Goal: Task Accomplishment & Management: Use online tool/utility

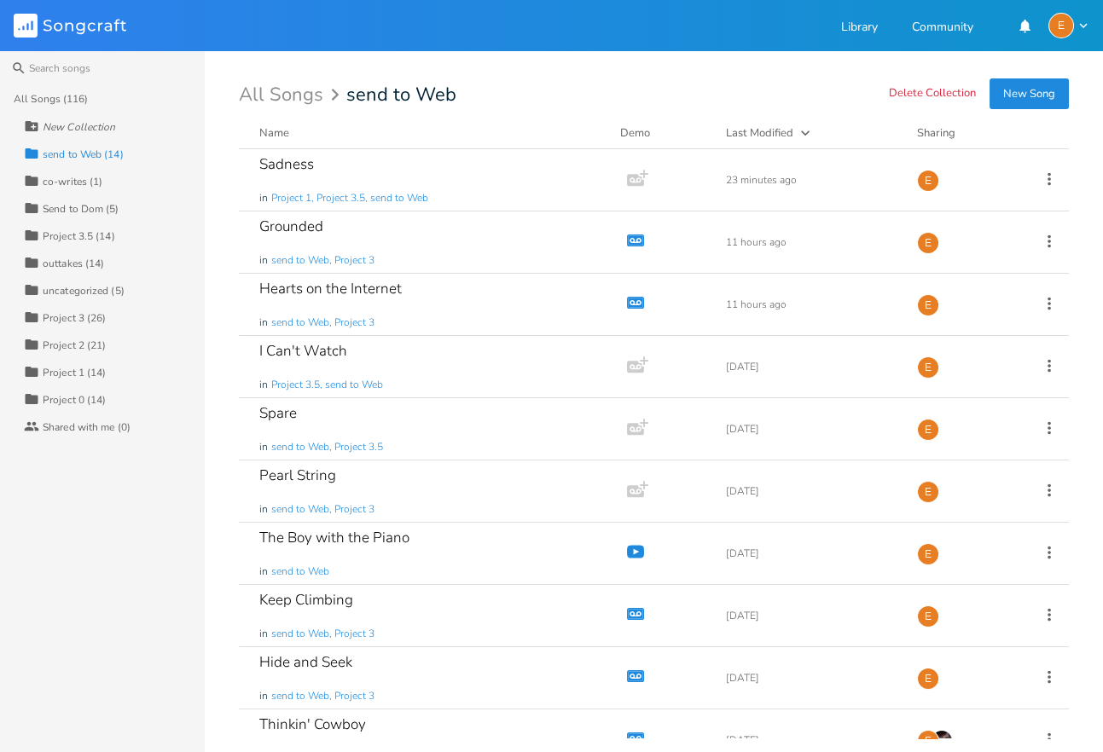
click at [571, 165] on div "Sadness in Project 1, Project 3.5, send to Web" at bounding box center [429, 179] width 340 height 61
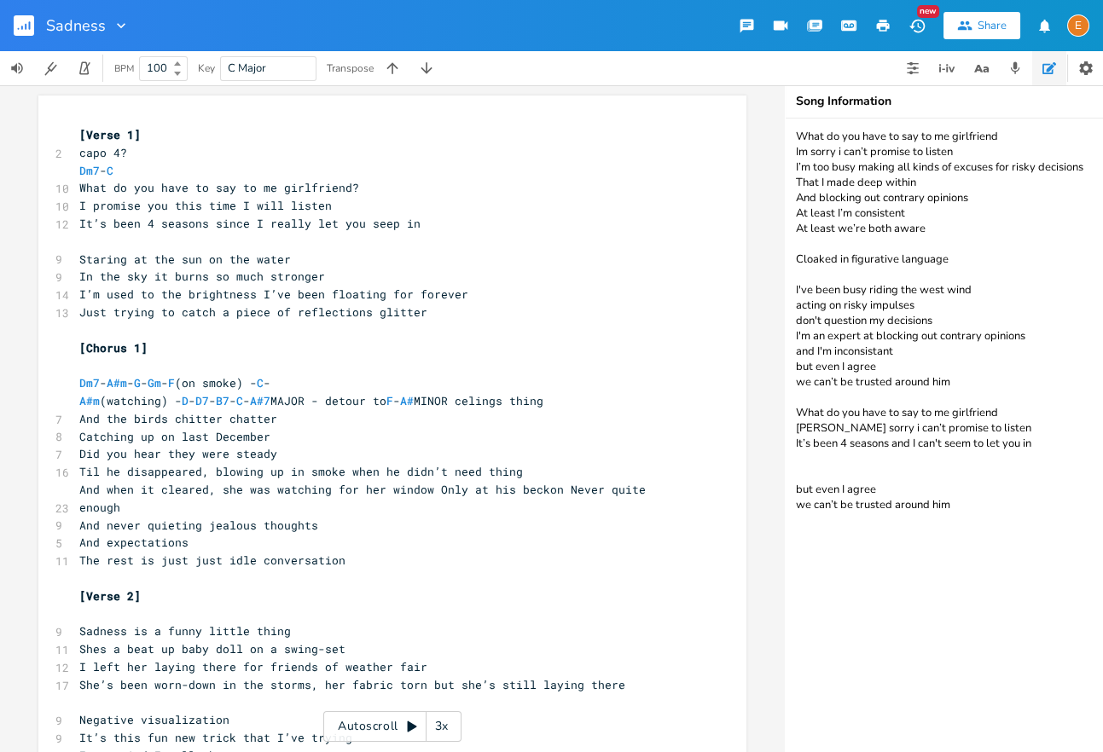
drag, startPoint x: 1009, startPoint y: 571, endPoint x: 774, endPoint y: 125, distance: 504.0
click at [785, 125] on textarea "What do you have to say to me girlfriend Im sorry i can’t promise to listen I’m…" at bounding box center [955, 436] width 341 height 634
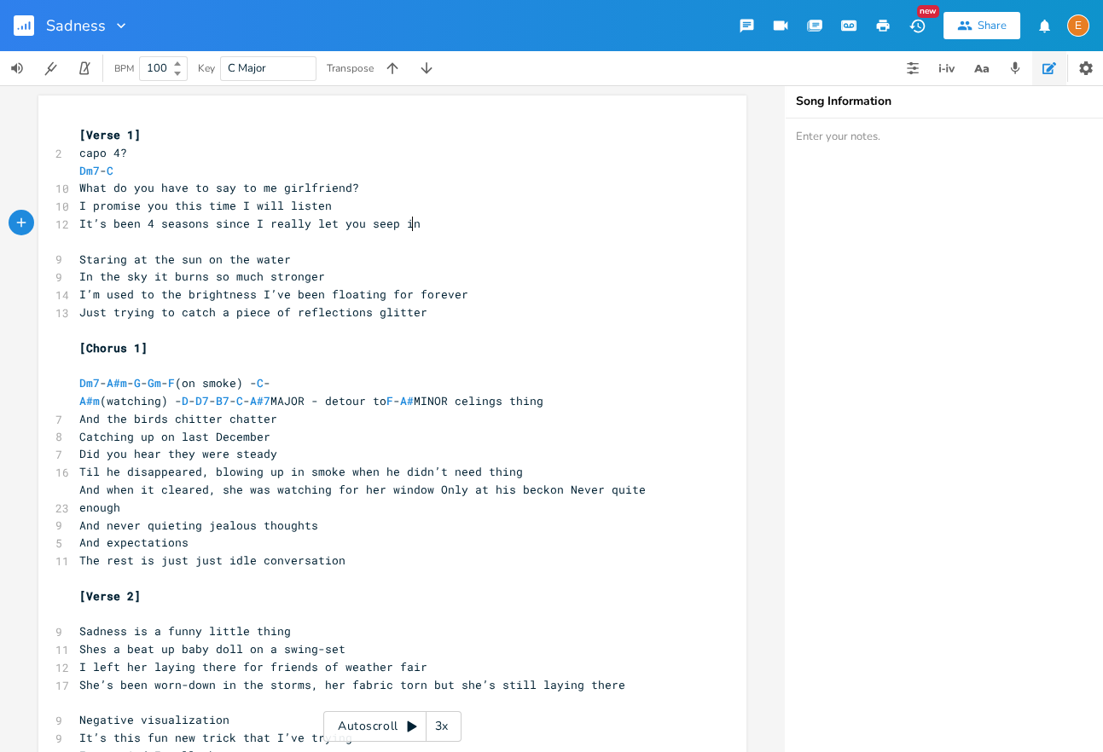
click at [540, 228] on pre "It’s been 4 seasons since I really let you seep in" at bounding box center [384, 224] width 616 height 18
click at [29, 24] on icon "button" at bounding box center [30, 25] width 2 height 9
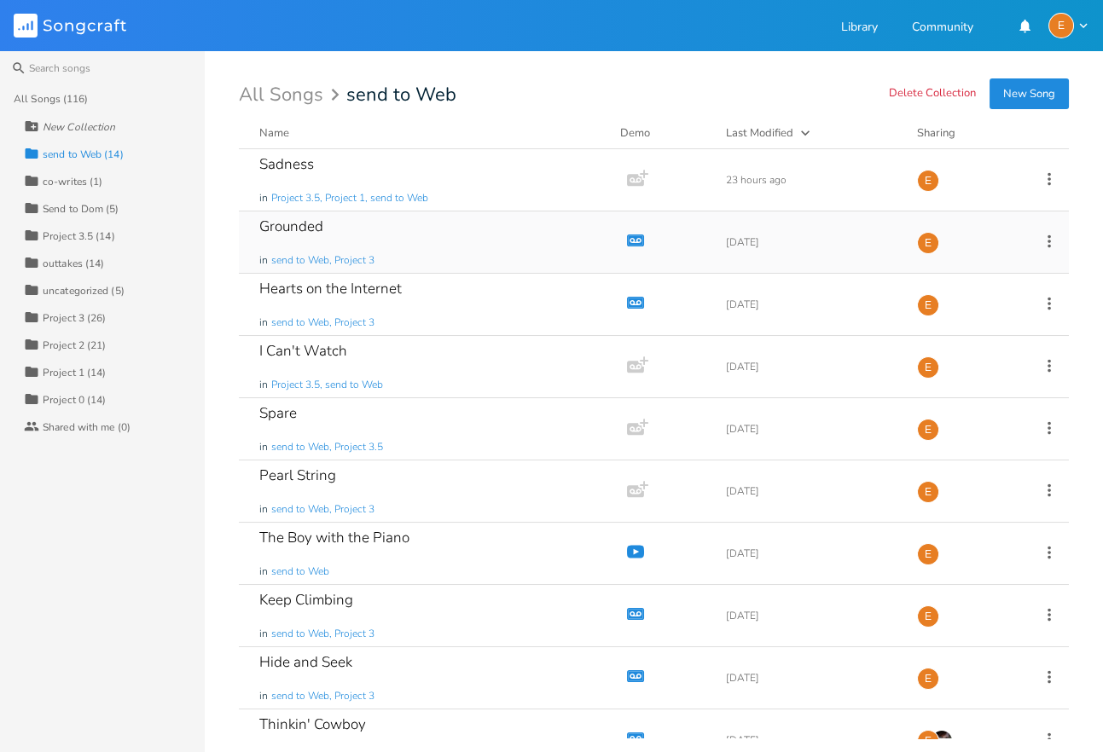
click at [568, 219] on div "Grounded in send to Web, Project 3" at bounding box center [429, 242] width 340 height 61
click at [490, 316] on div "Hearts on the Internet in send to Web, Project 3" at bounding box center [429, 304] width 340 height 61
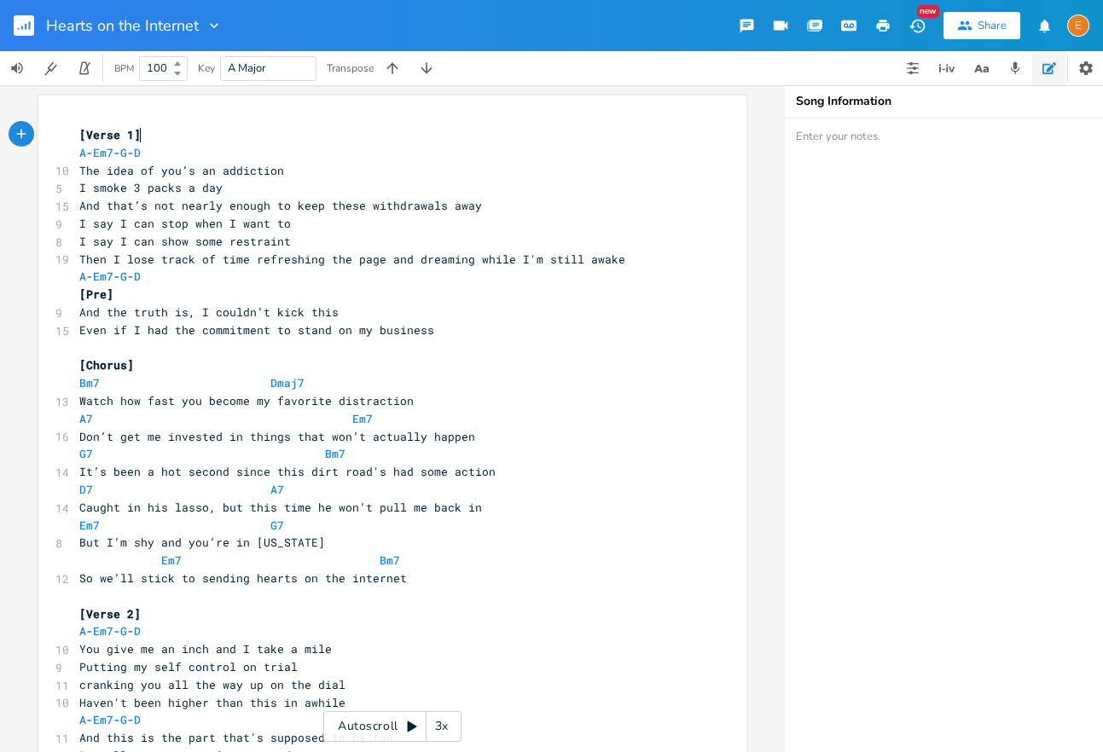
click at [20, 26] on rect "button" at bounding box center [24, 25] width 20 height 20
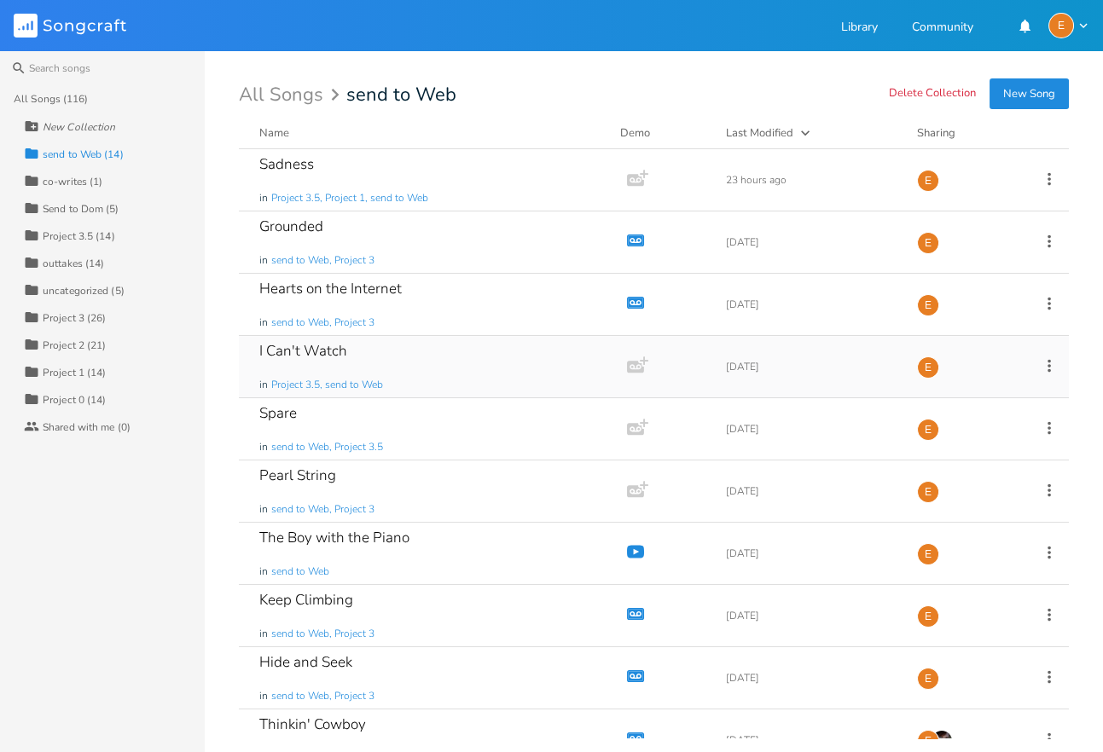
click at [329, 371] on div "I Can't Watch in Project 3.5, send to Web" at bounding box center [429, 366] width 340 height 61
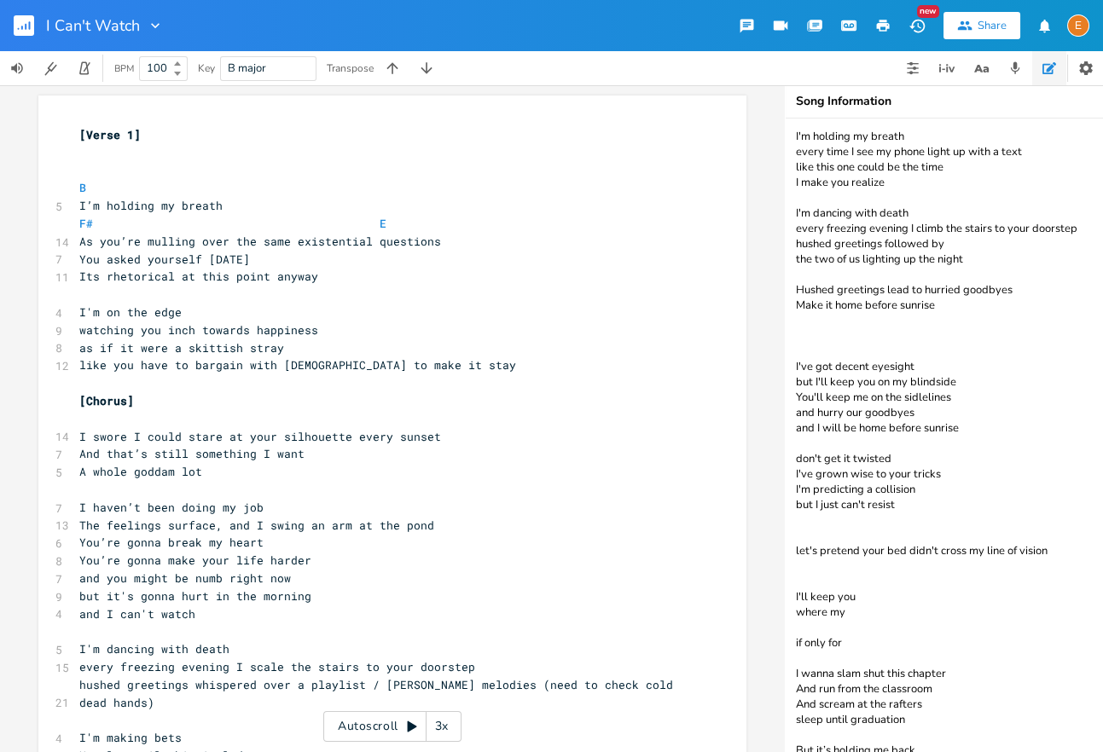
drag, startPoint x: 930, startPoint y: 735, endPoint x: 781, endPoint y: 91, distance: 660.8
click at [785, 119] on textarea "I'm holding my breath every time I see my phone light up with a text like this …" at bounding box center [955, 436] width 341 height 634
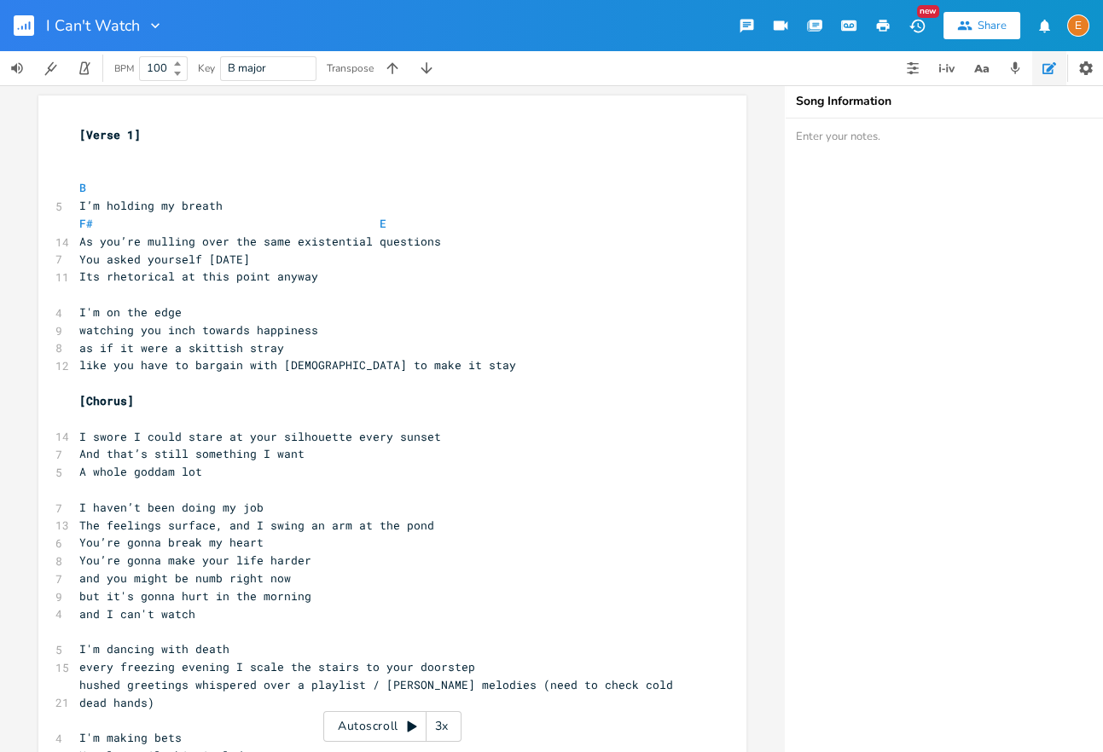
click at [29, 28] on icon "button" at bounding box center [30, 25] width 2 height 9
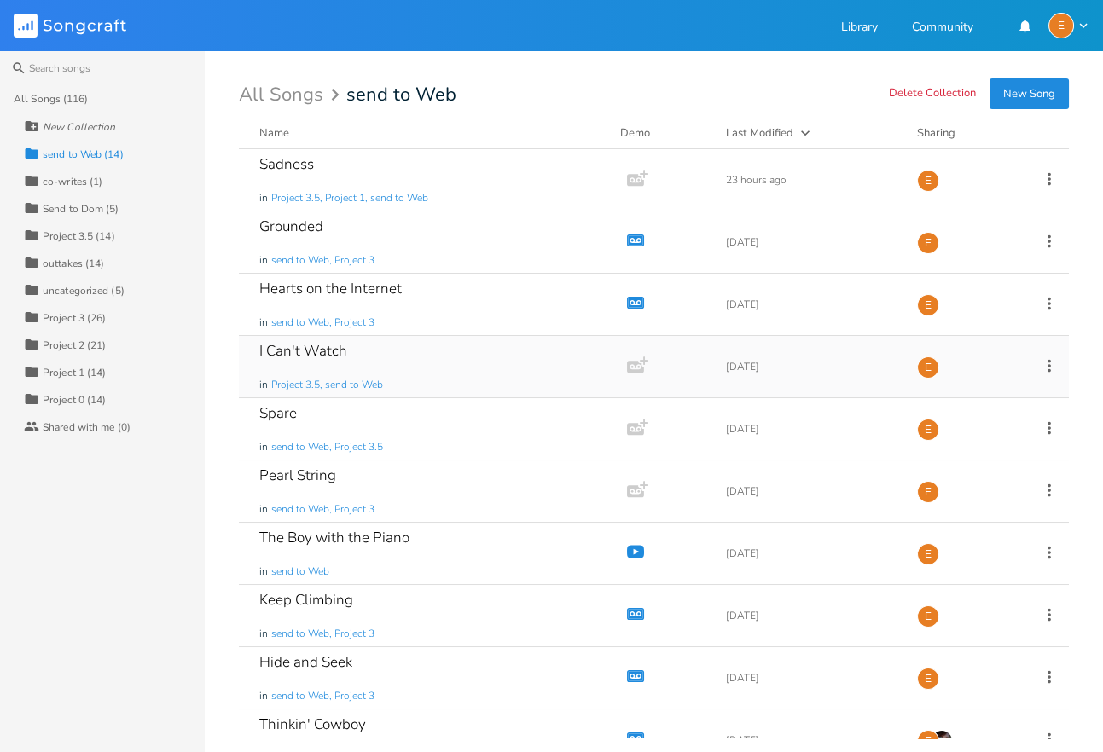
click at [458, 346] on div "I Can't Watch in Project 3.5, send to Web" at bounding box center [429, 366] width 340 height 61
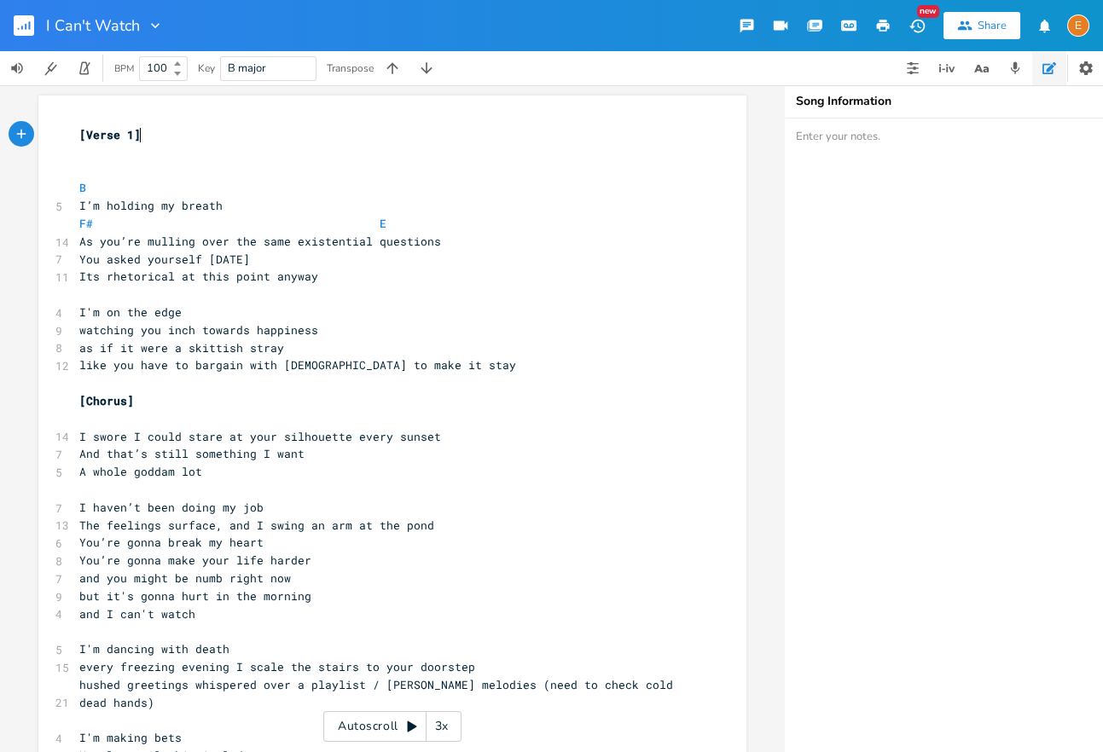
click at [17, 25] on rect "button" at bounding box center [24, 25] width 20 height 20
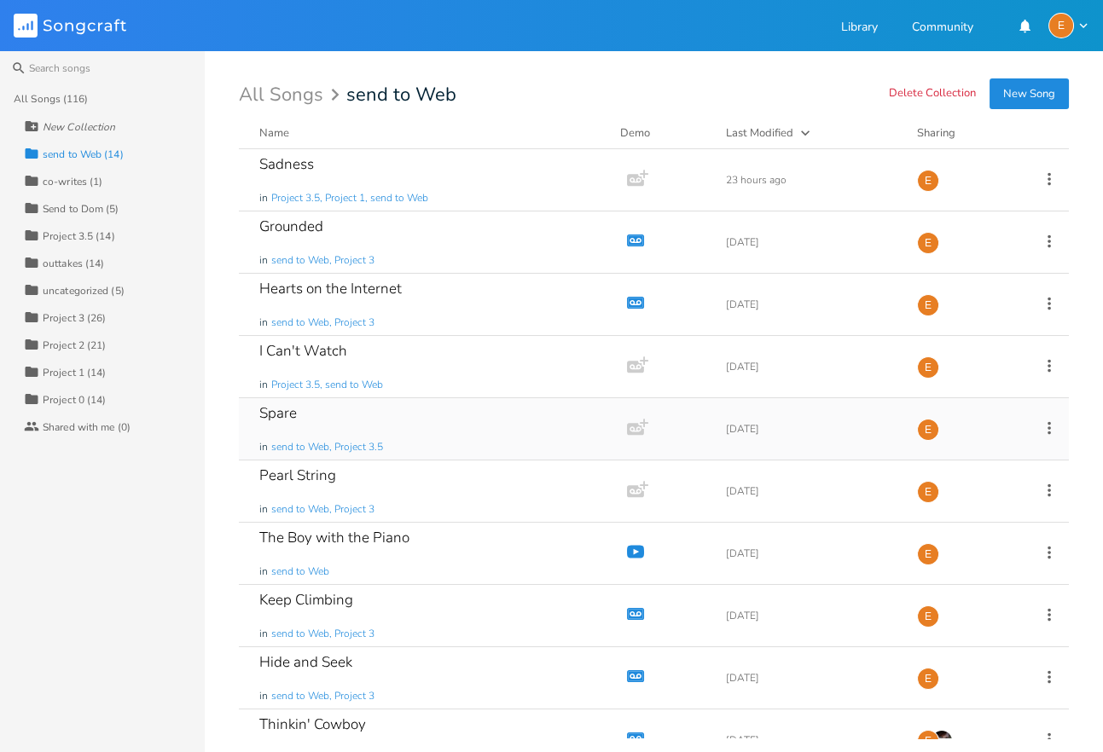
click at [352, 416] on div "Spare in send to Web, Project 3.5" at bounding box center [429, 428] width 340 height 61
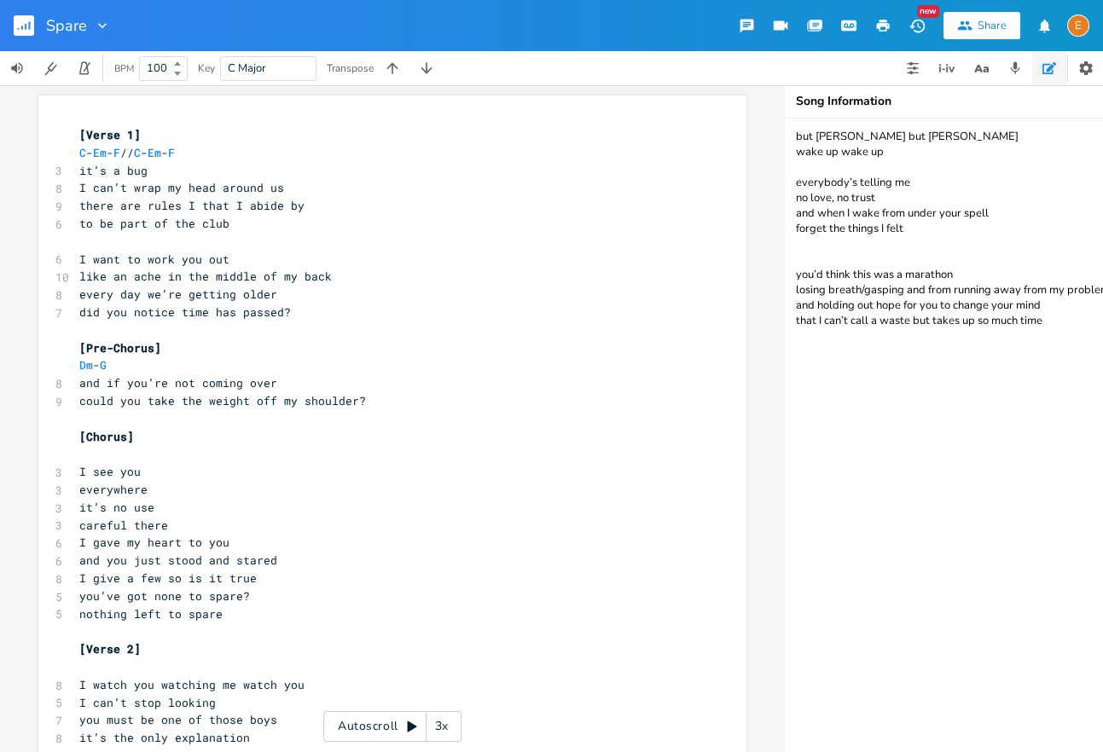
drag, startPoint x: 1030, startPoint y: 379, endPoint x: 782, endPoint y: 131, distance: 350.4
click at [785, 131] on textarea "but [PERSON_NAME] but [PERSON_NAME] wake up wake up everybody’s telling me no l…" at bounding box center [955, 436] width 341 height 634
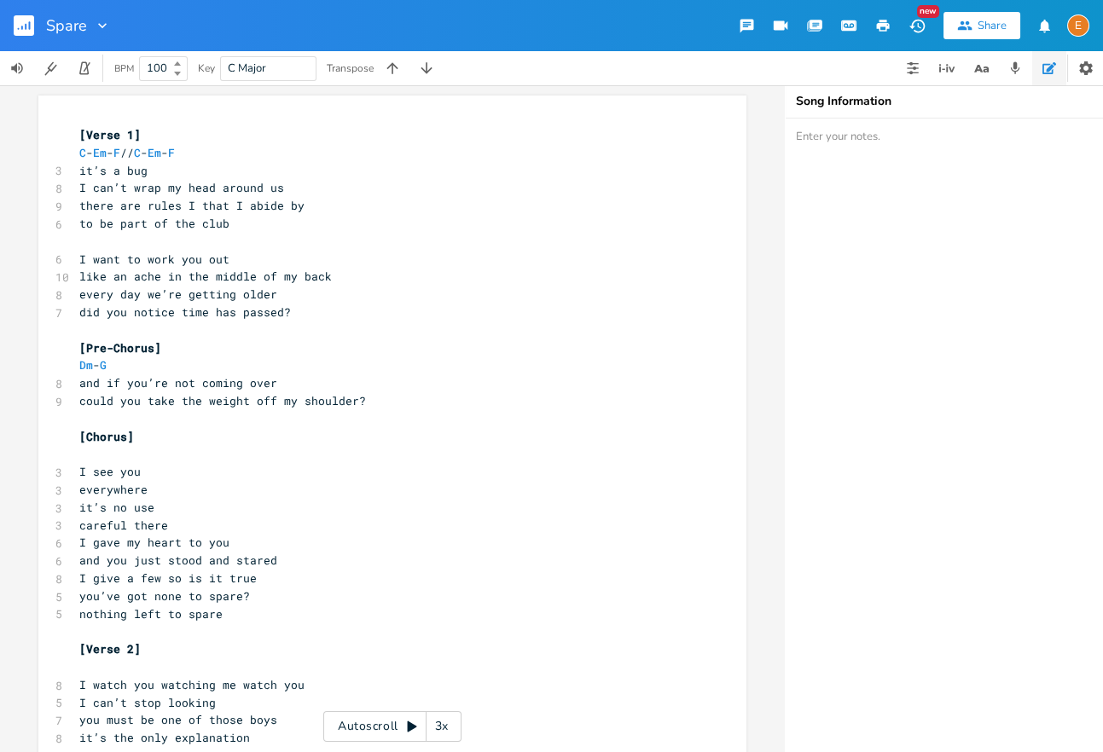
click at [32, 26] on rect "button" at bounding box center [24, 25] width 20 height 20
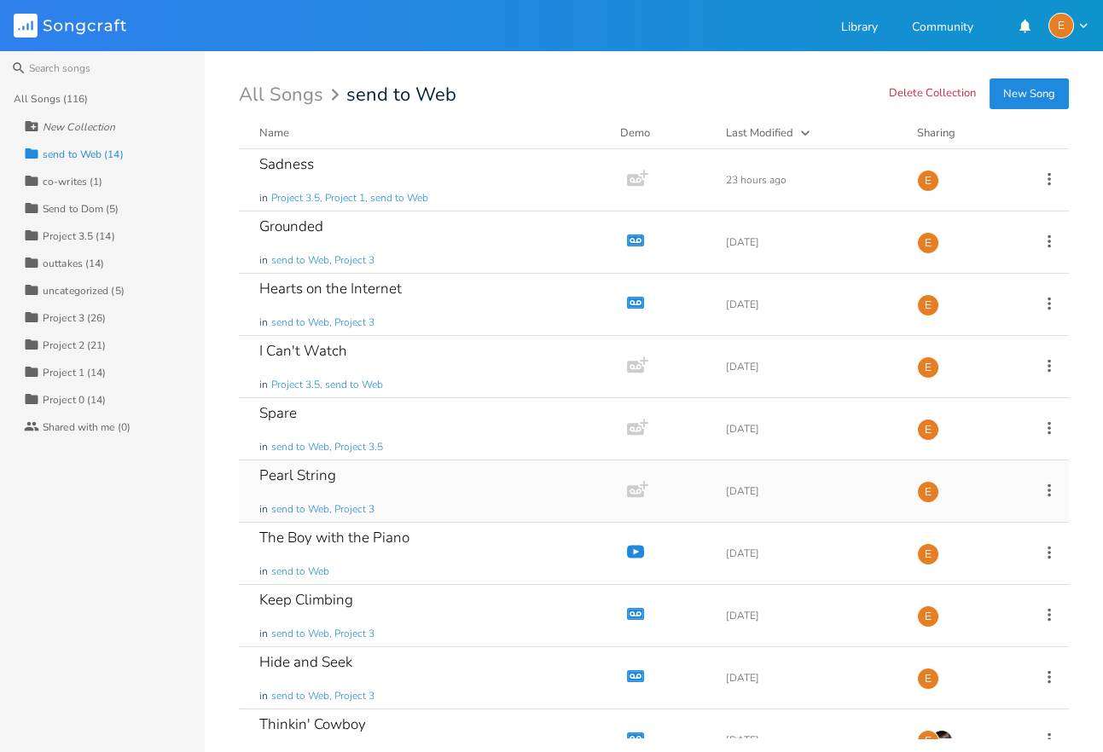
click at [409, 476] on div "Pearl String in send to Web, Project 3" at bounding box center [429, 491] width 340 height 61
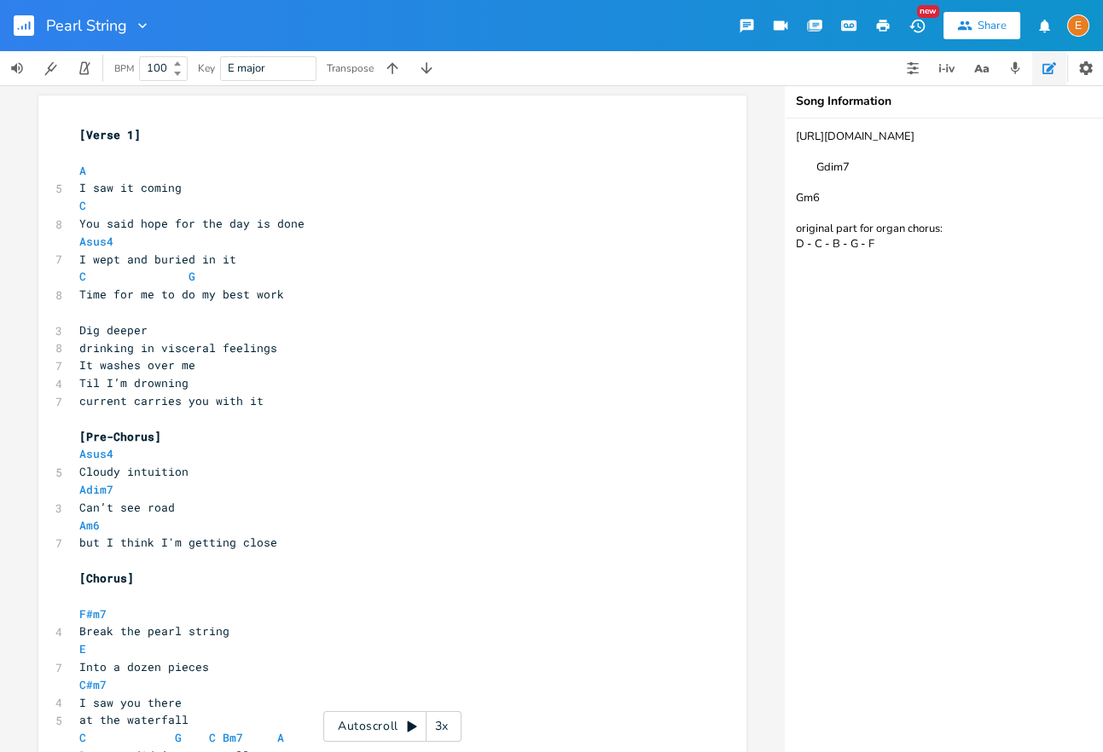
drag, startPoint x: 942, startPoint y: 287, endPoint x: 783, endPoint y: 120, distance: 230.5
click at [785, 120] on textarea "[URL][DOMAIN_NAME] Gdim7 Gm6 original part for organ chorus: D - C - B - G - F" at bounding box center [955, 436] width 341 height 634
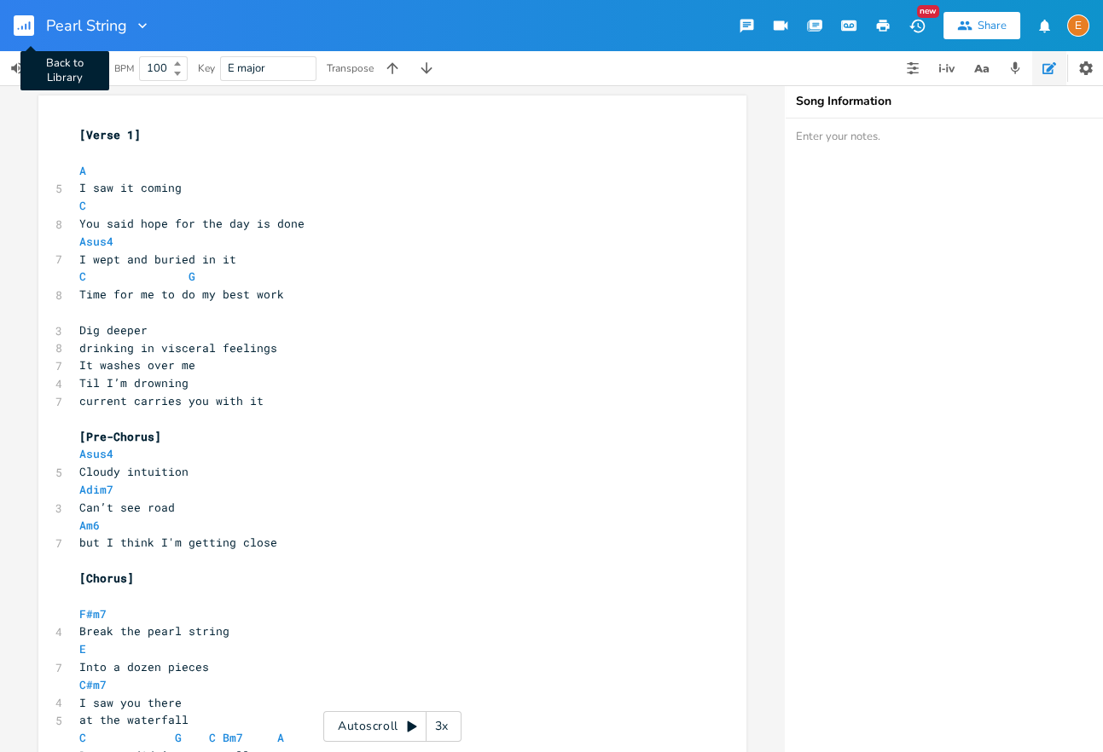
click at [29, 29] on icon "button" at bounding box center [30, 25] width 2 height 9
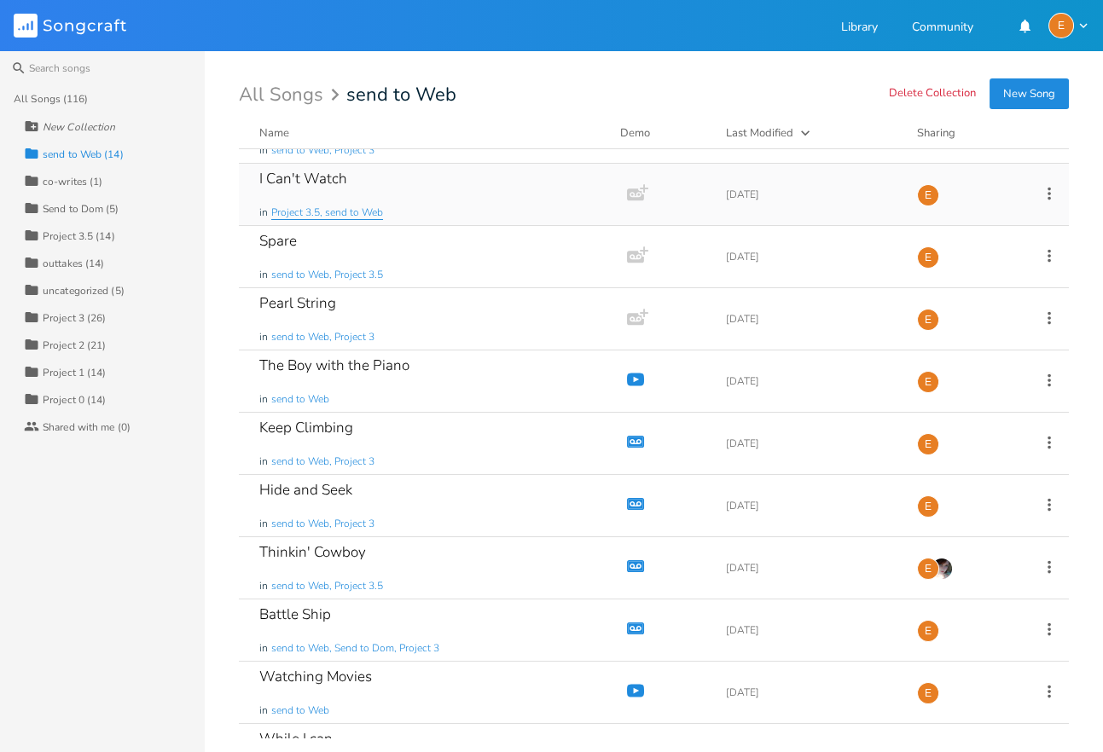
scroll to position [191, 0]
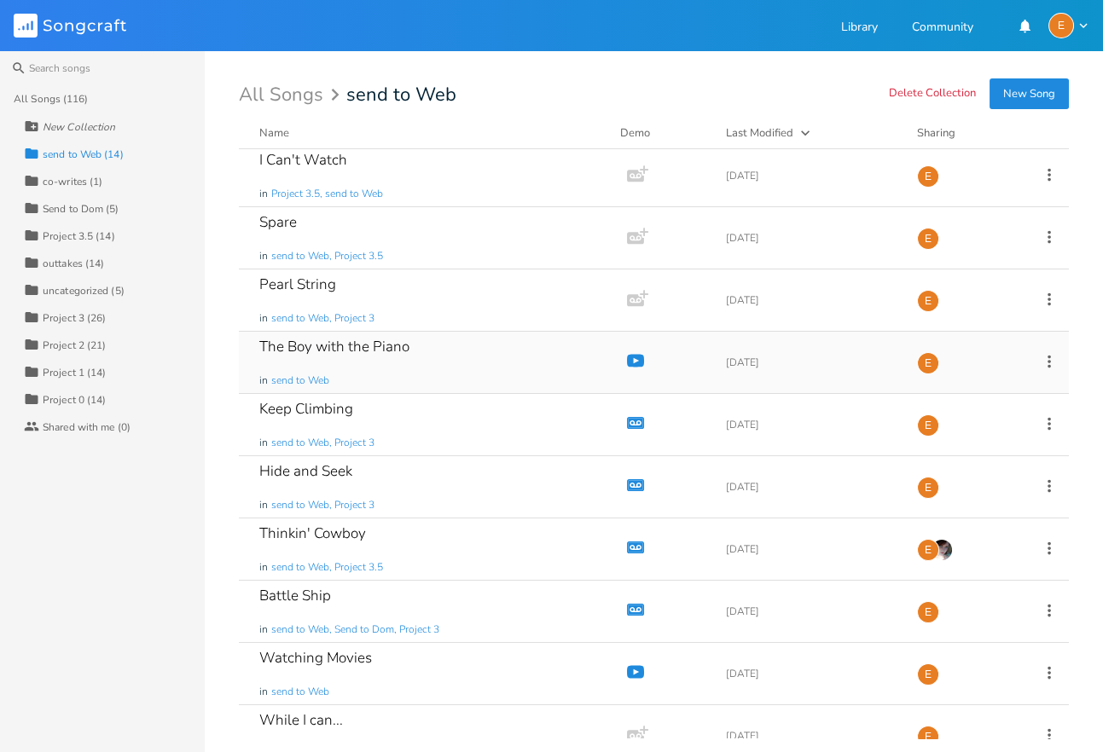
click at [379, 367] on div "The Boy with the Piano in send to Web" at bounding box center [429, 362] width 340 height 61
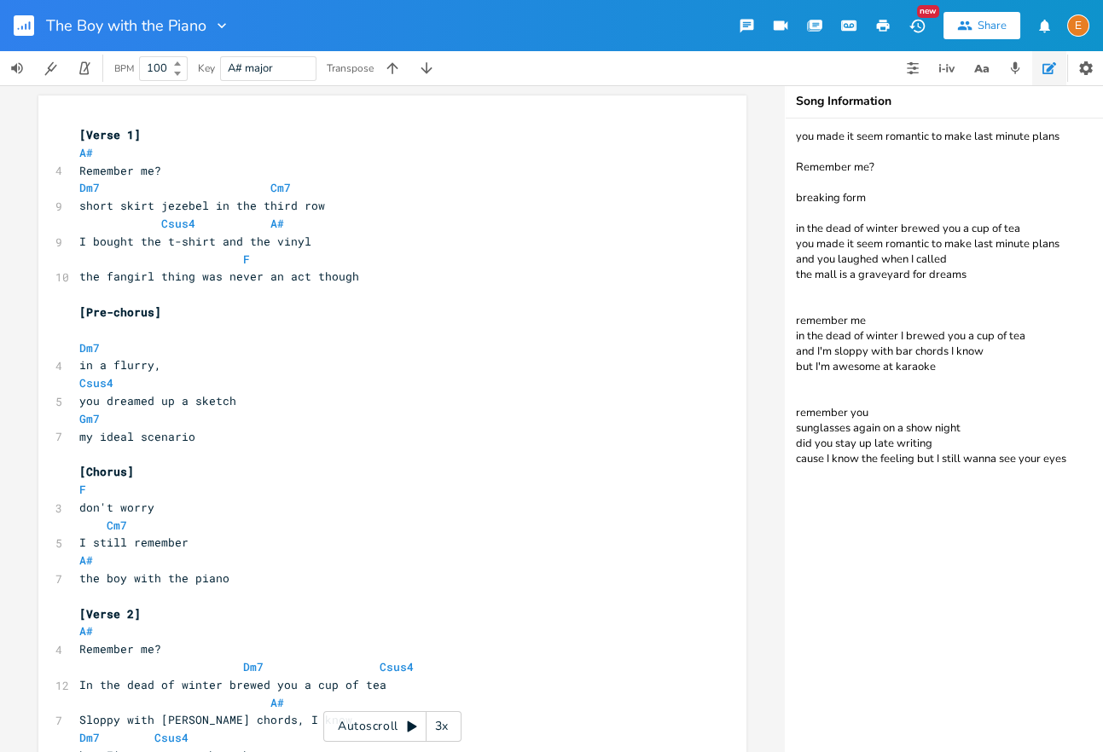
drag, startPoint x: 987, startPoint y: 565, endPoint x: 738, endPoint y: 76, distance: 549.3
click at [785, 119] on textarea "you made it seem romantic to make last minute plans Remember me? breaking form …" at bounding box center [955, 436] width 341 height 634
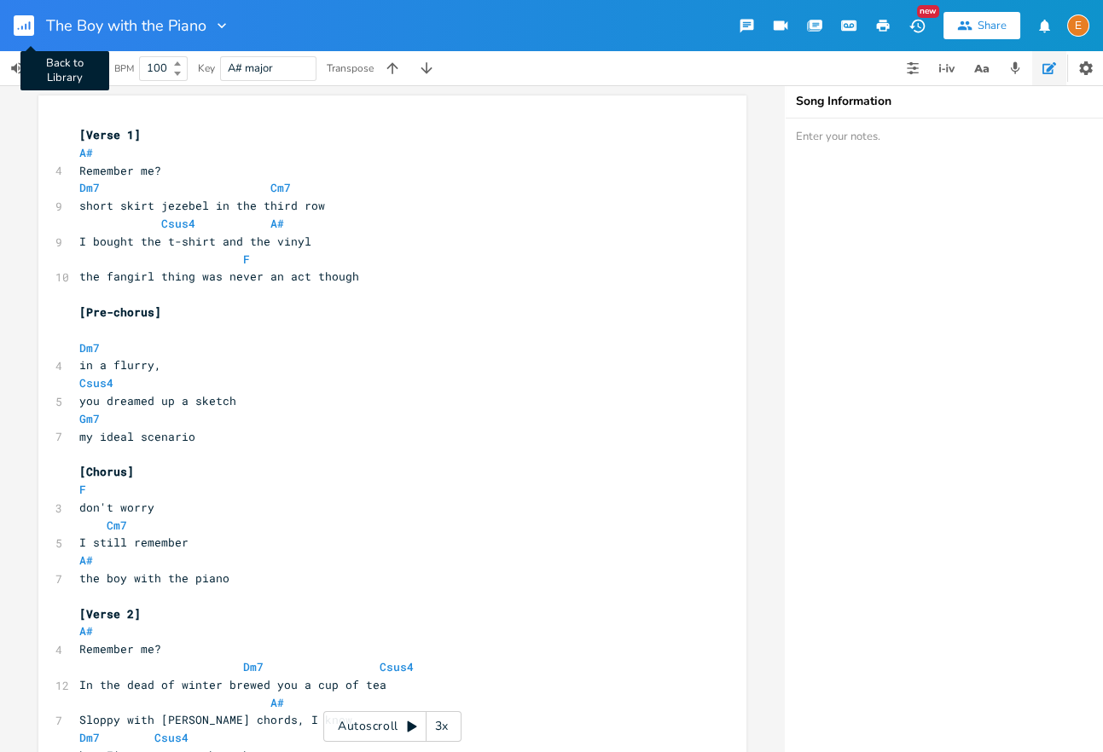
click at [30, 29] on icon "button" at bounding box center [30, 25] width 2 height 9
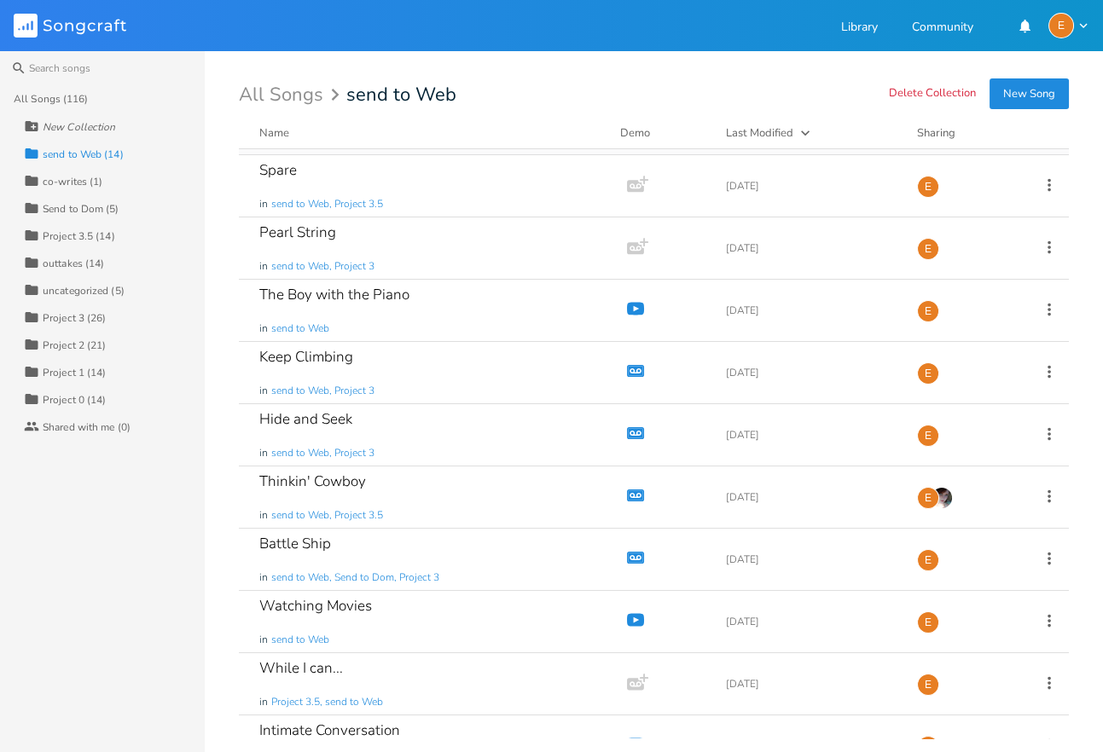
scroll to position [280, 0]
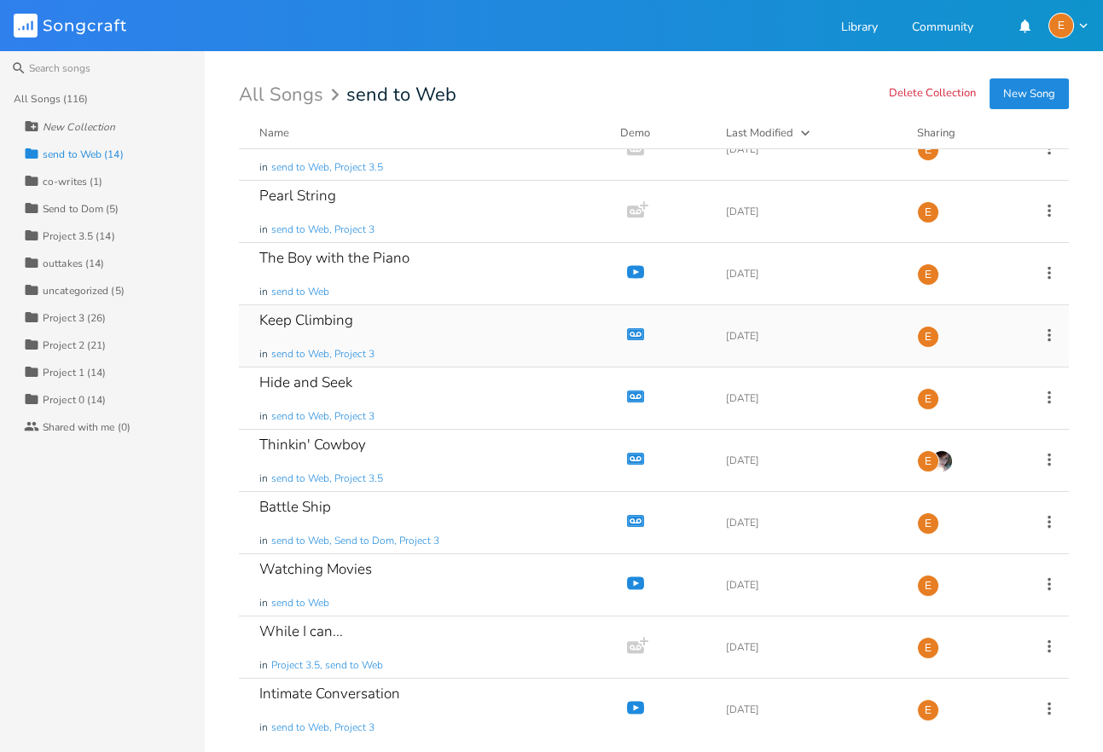
click at [419, 322] on div "Keep Climbing in send to Web, Project 3" at bounding box center [429, 335] width 340 height 61
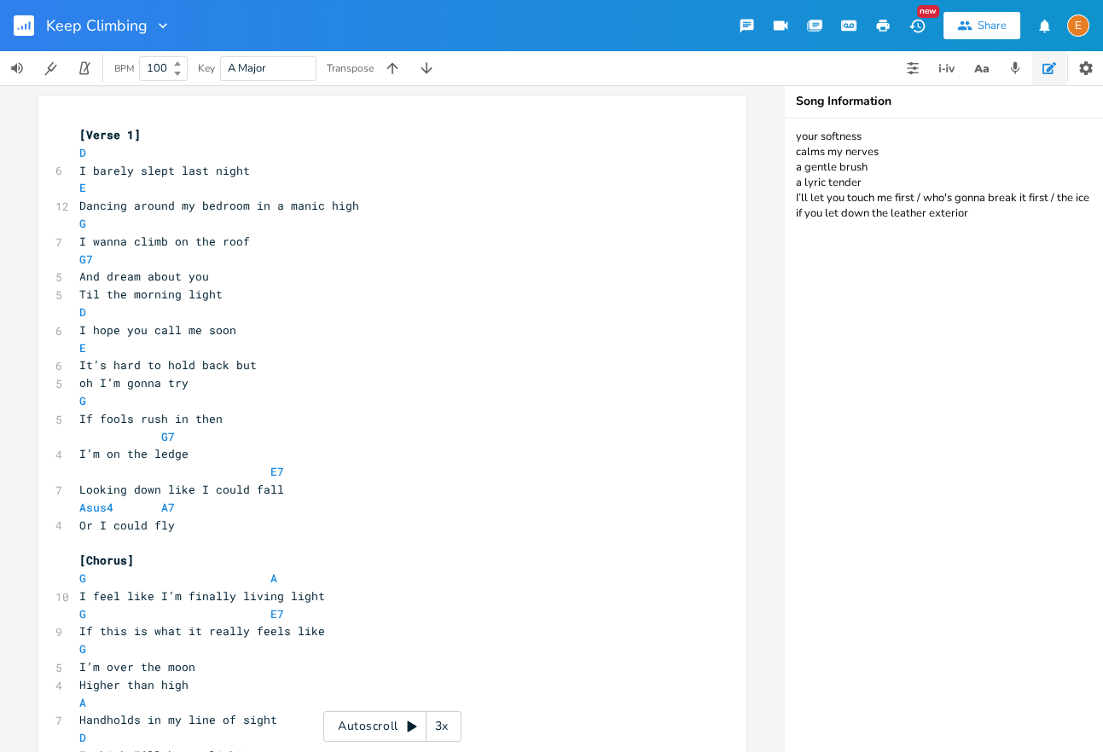
drag, startPoint x: 1017, startPoint y: 258, endPoint x: 780, endPoint y: 98, distance: 285.7
click at [785, 119] on textarea "your softness calms my nerves a gentle brush a lyric tender I’ll let you touch …" at bounding box center [955, 436] width 341 height 634
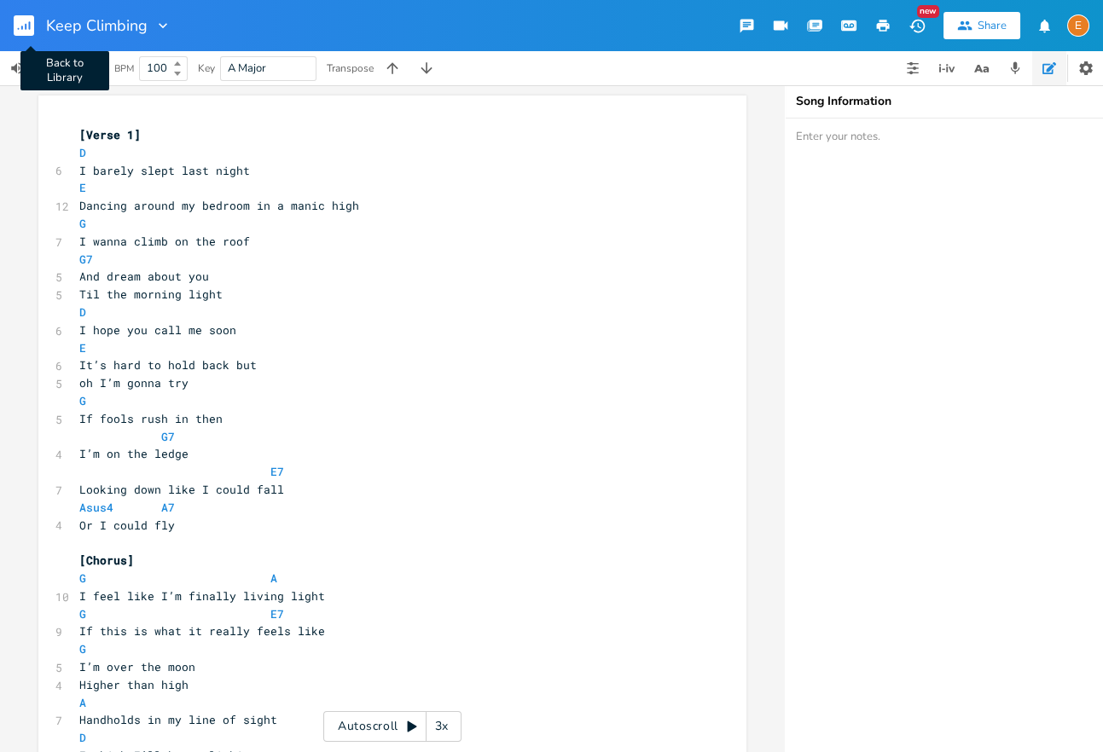
click at [33, 32] on rect "button" at bounding box center [24, 25] width 20 height 20
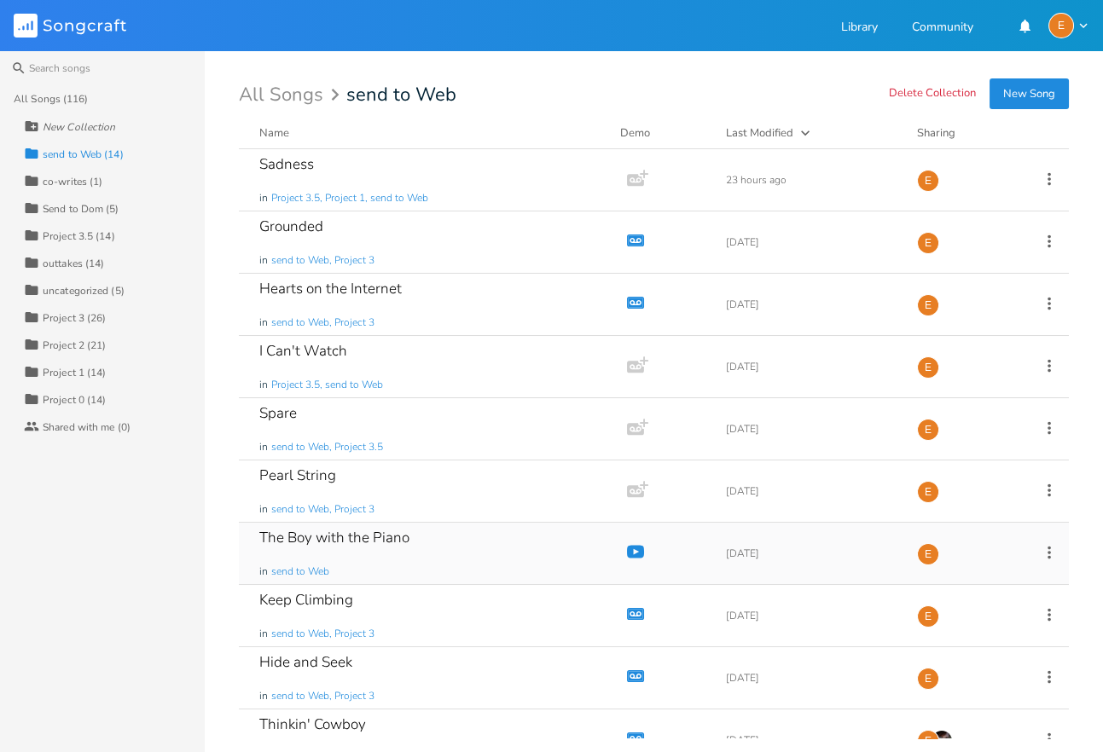
scroll to position [280, 0]
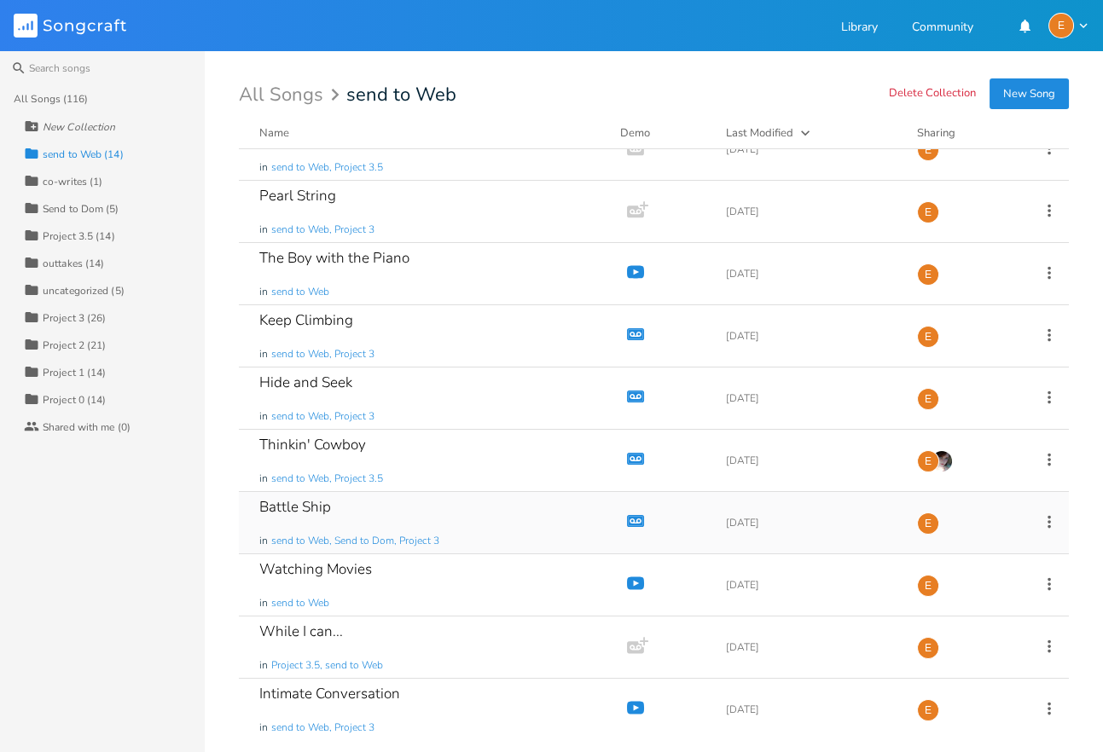
click at [366, 500] on div "Battle Ship in send to Web, Send to Dom, Project 3" at bounding box center [429, 522] width 340 height 61
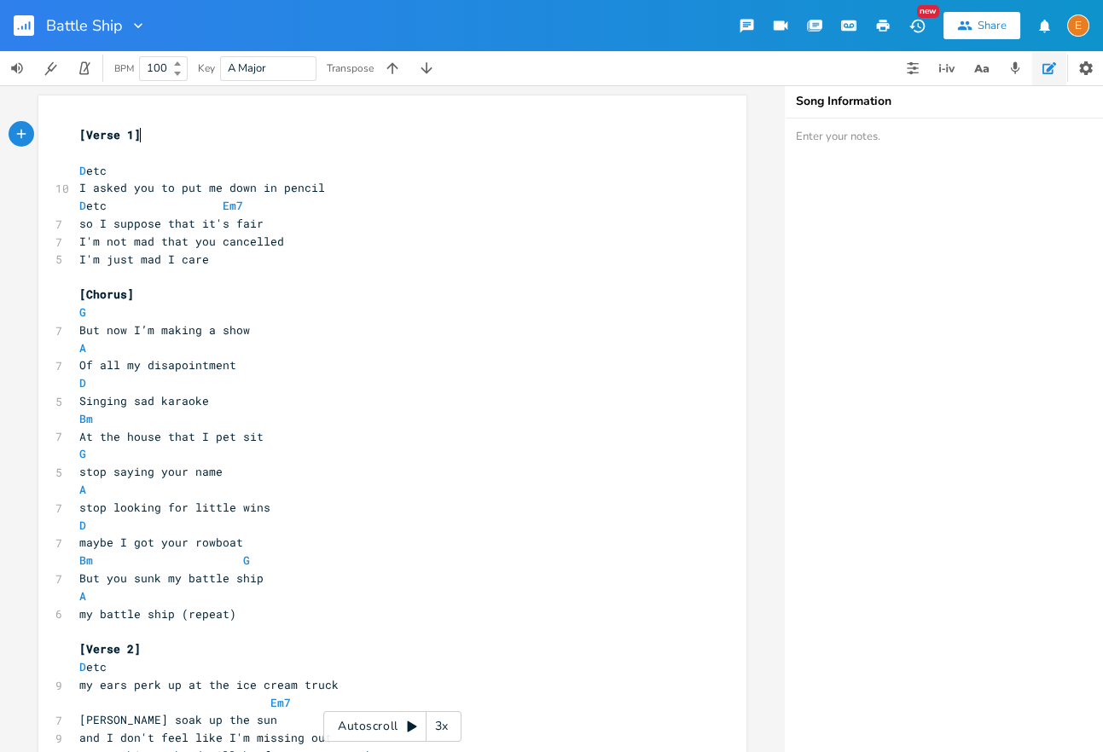
click at [25, 34] on rect "button" at bounding box center [24, 25] width 20 height 20
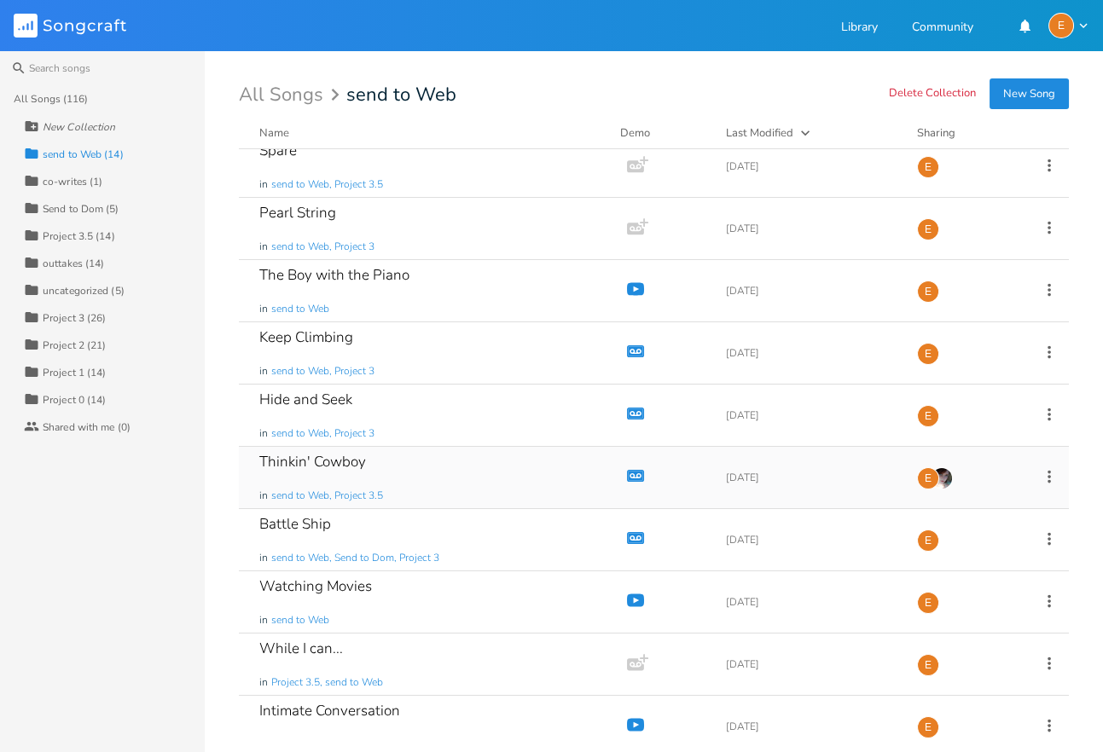
scroll to position [280, 0]
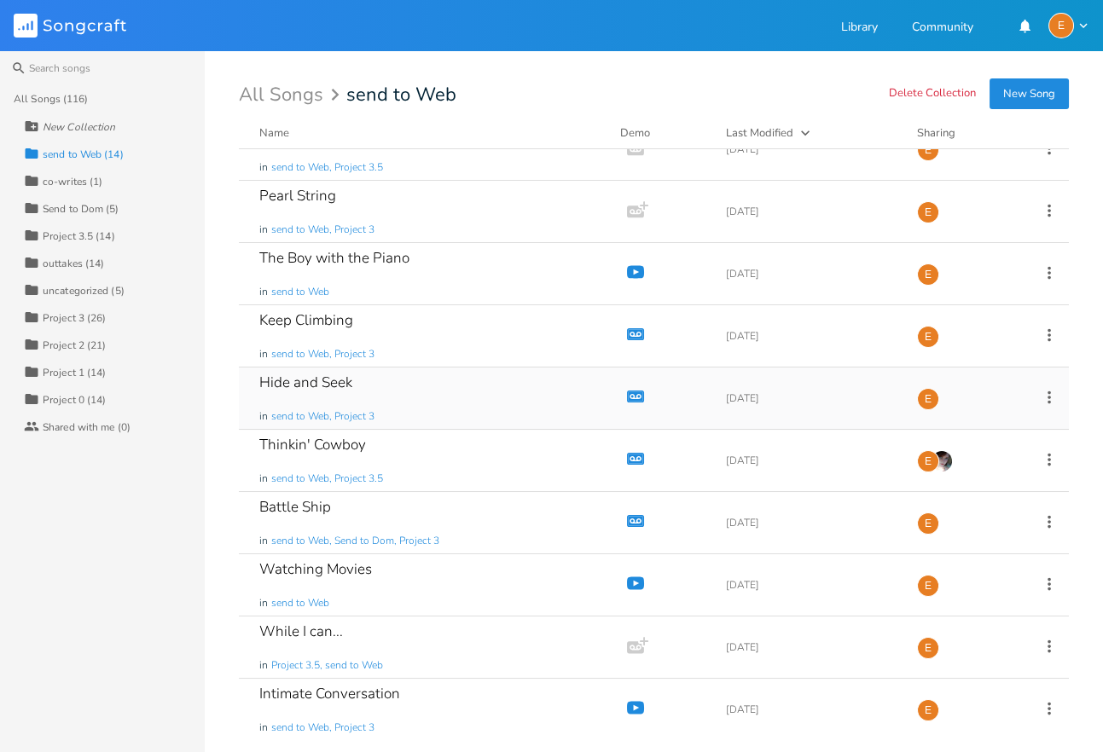
click at [384, 385] on div "Hide and Seek in send to Web, Project 3" at bounding box center [429, 398] width 340 height 61
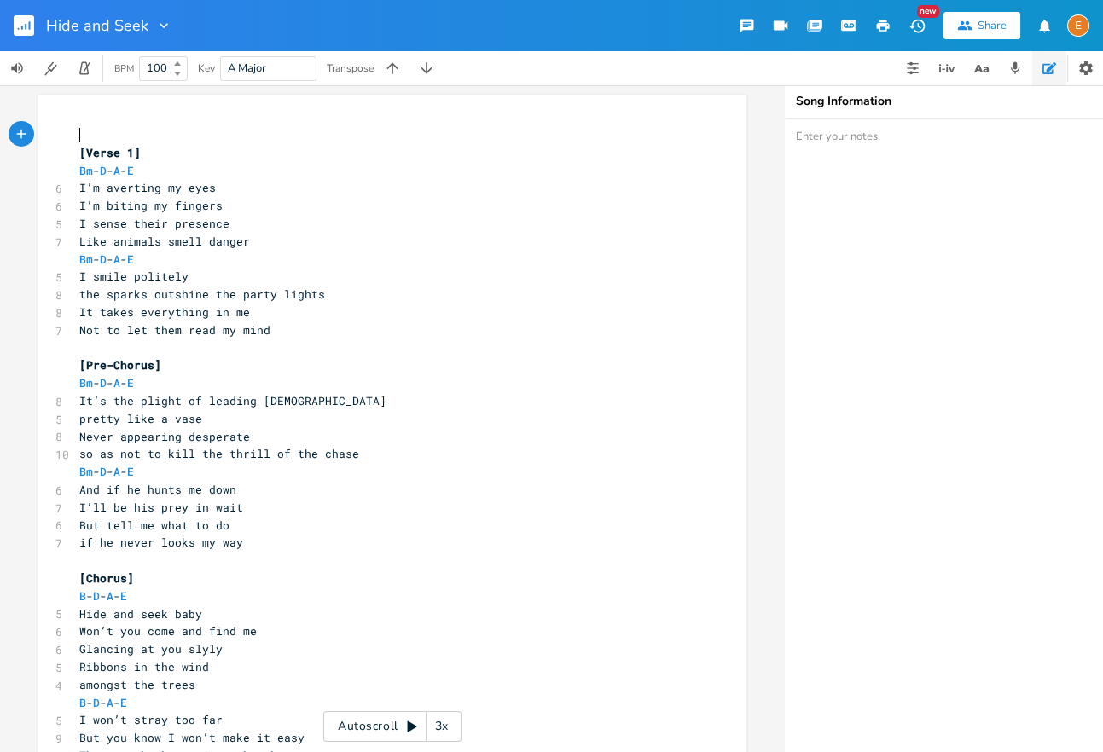
click at [17, 14] on button "button" at bounding box center [31, 25] width 34 height 41
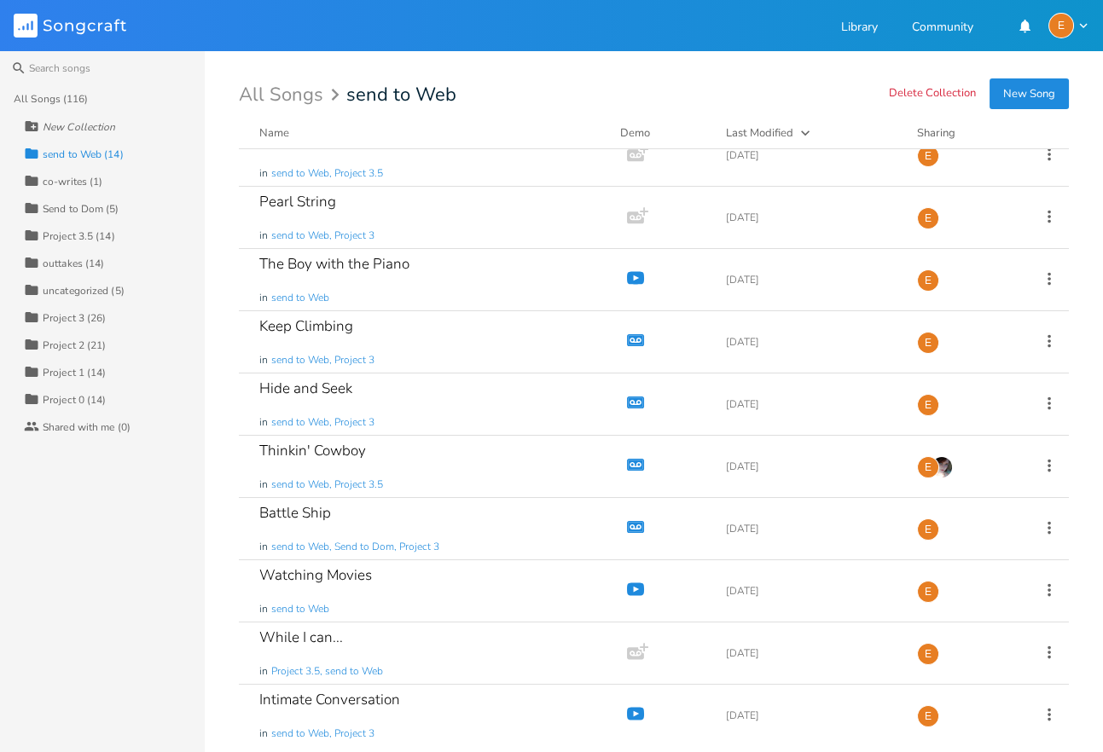
scroll to position [280, 0]
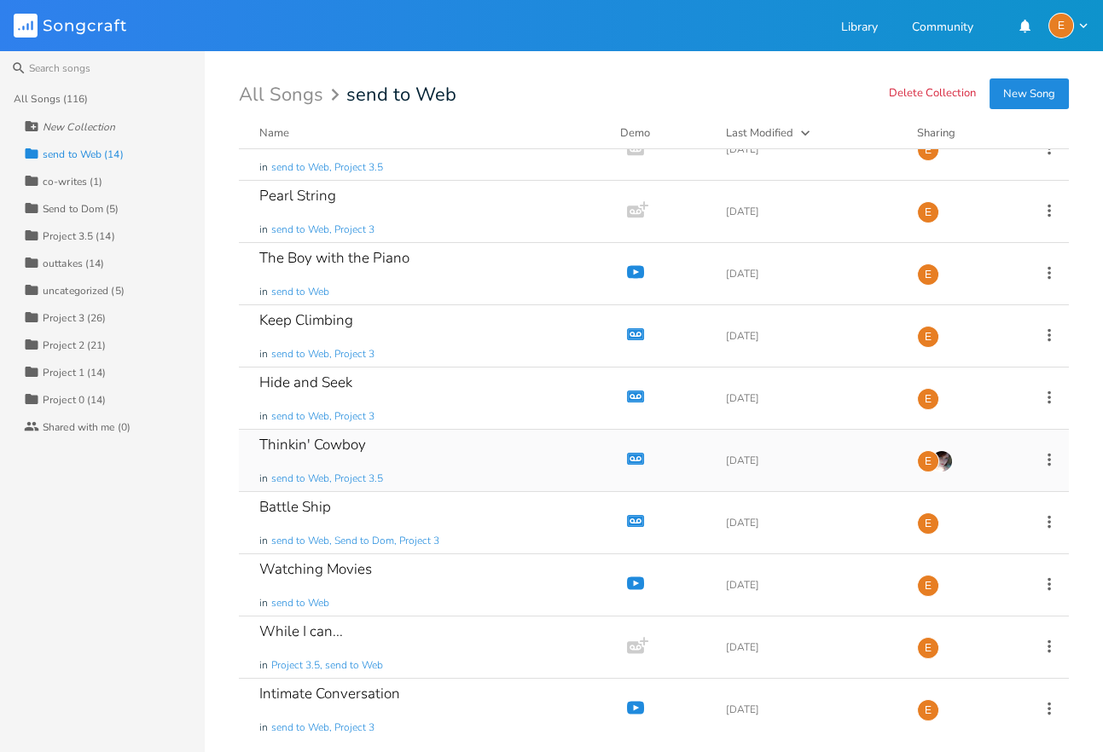
click at [382, 449] on div "Thinkin' Cowboy in send to Web, Project 3.5" at bounding box center [429, 460] width 340 height 61
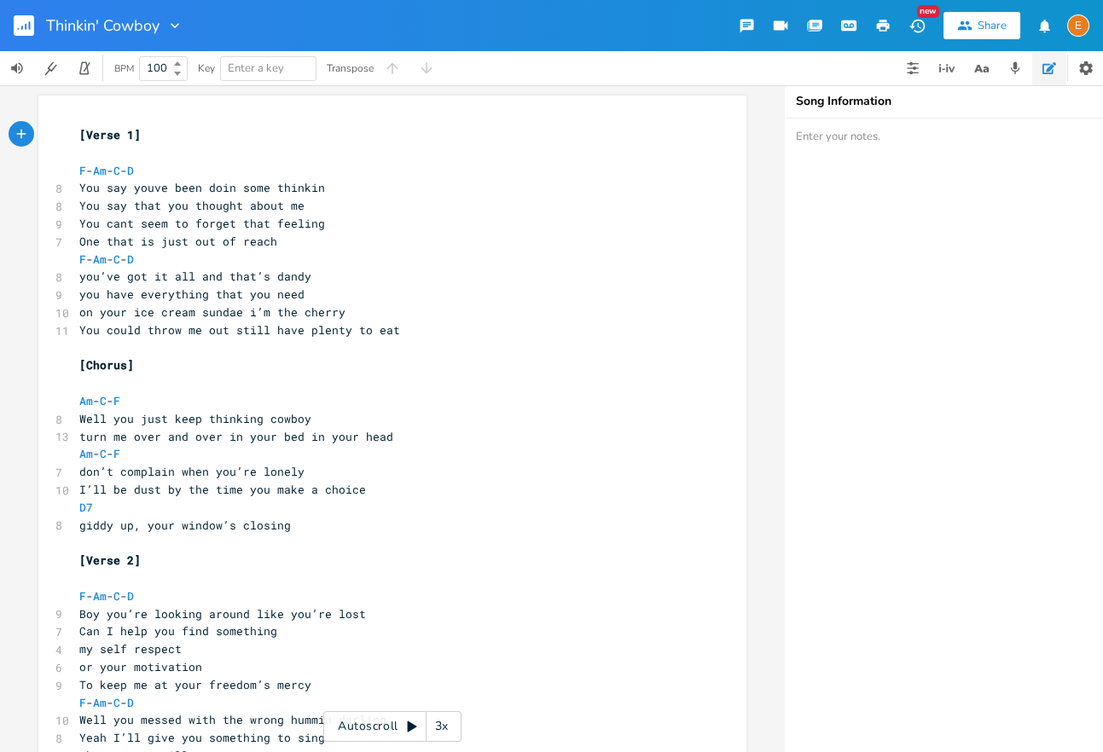
click at [34, 21] on button "button" at bounding box center [31, 25] width 34 height 41
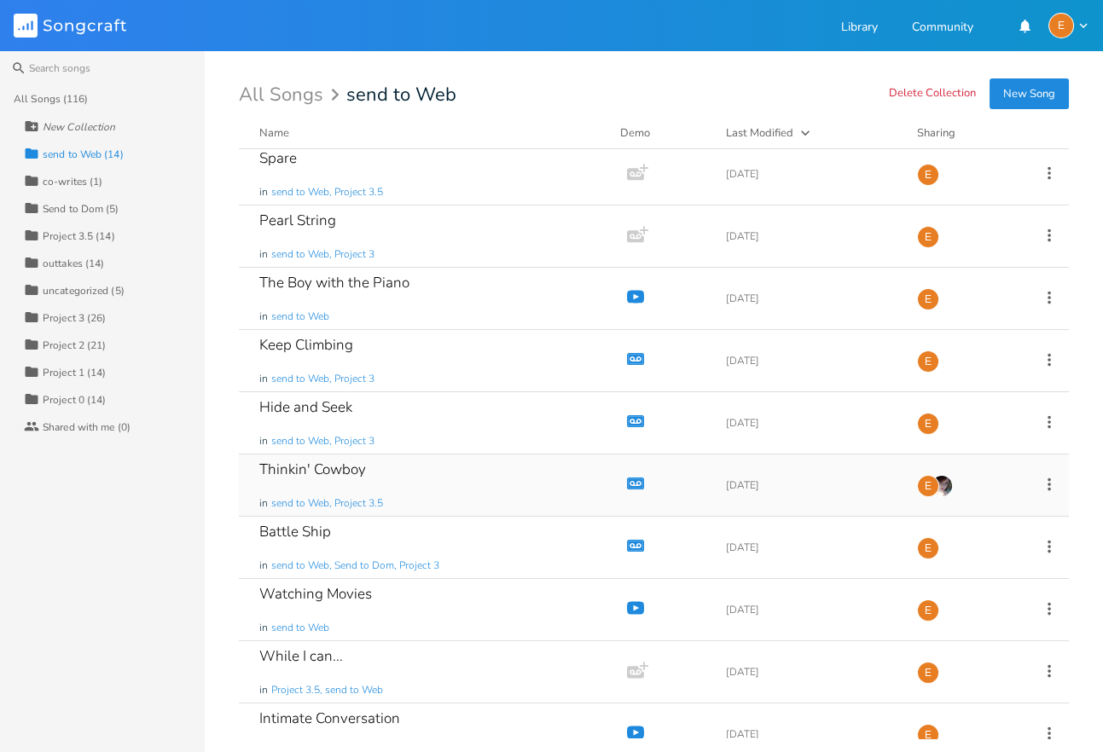
scroll to position [280, 0]
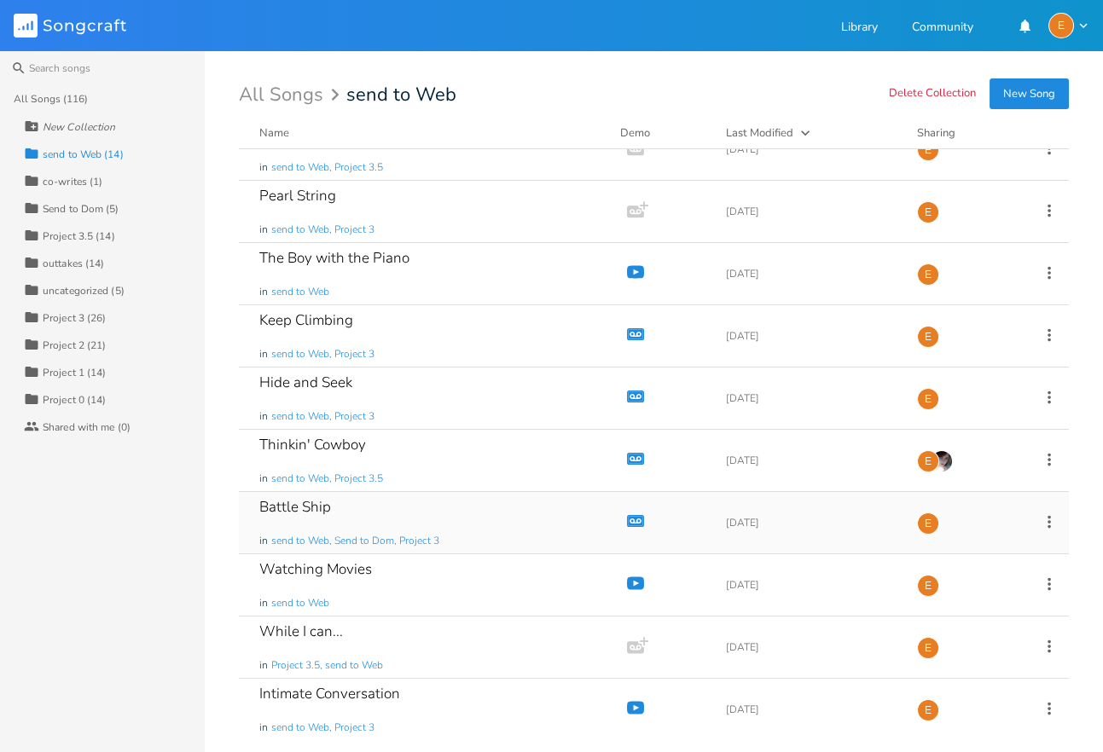
click at [403, 510] on div "Battle Ship in send to Web, Send to Dom, Project 3" at bounding box center [429, 522] width 340 height 61
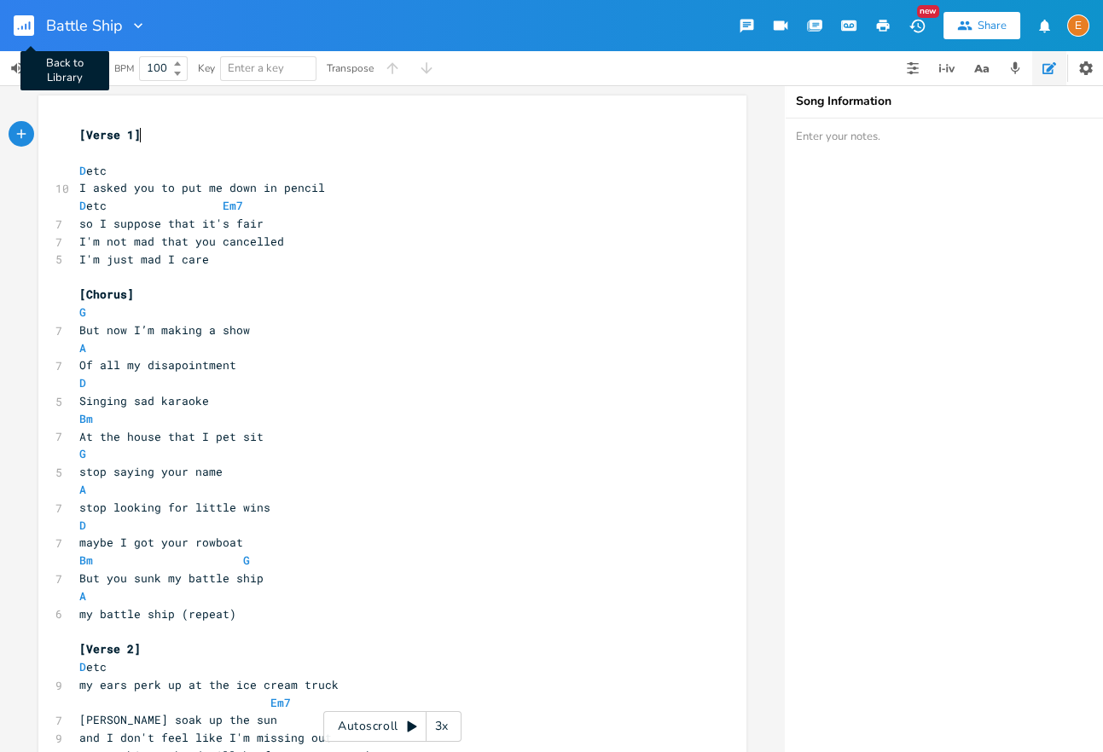
click at [27, 28] on rect "button" at bounding box center [24, 25] width 20 height 20
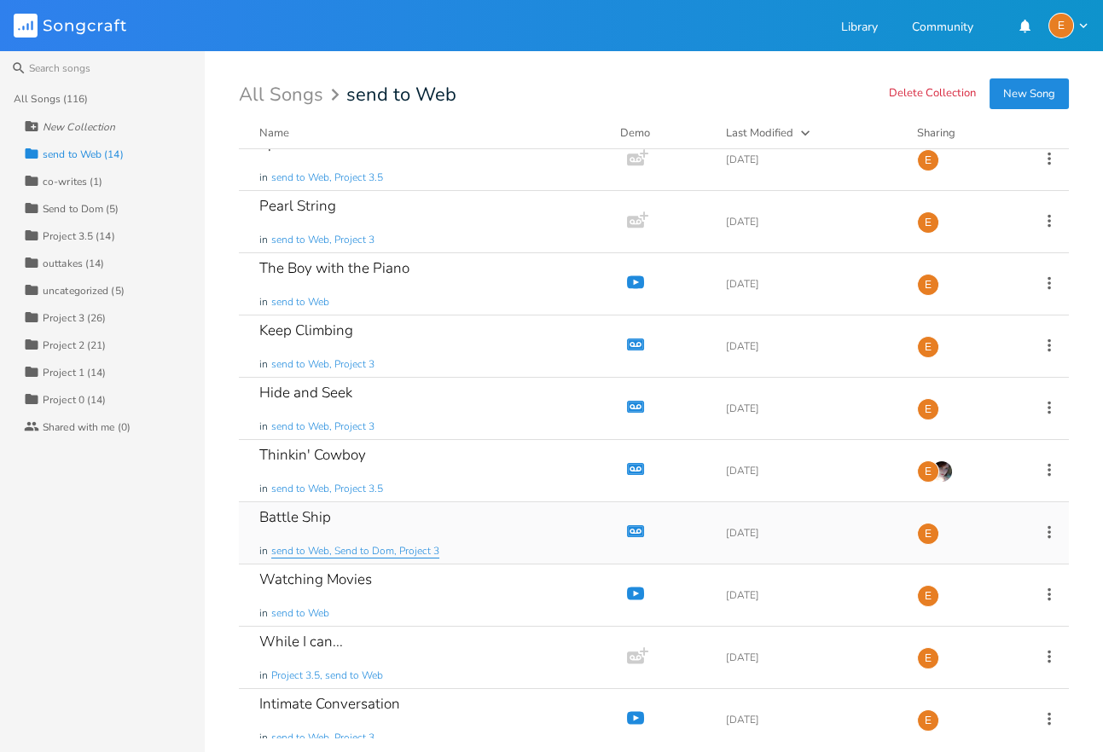
scroll to position [280, 0]
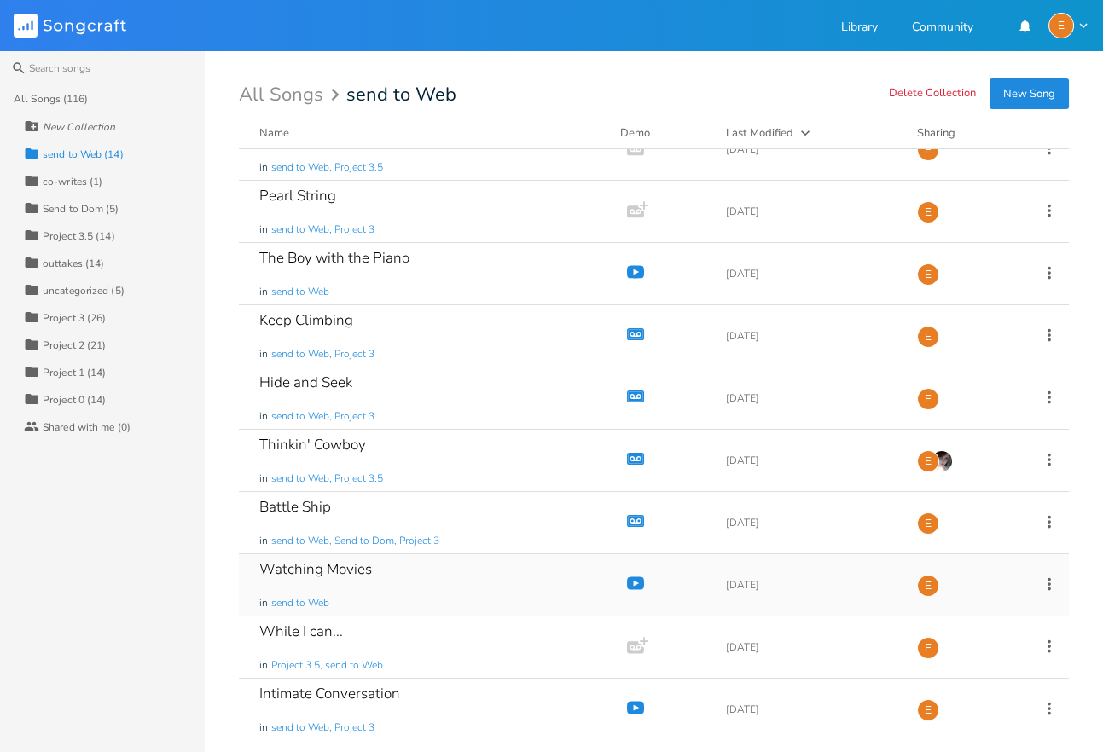
click at [407, 593] on div "Watching Movies in send to Web" at bounding box center [429, 584] width 340 height 61
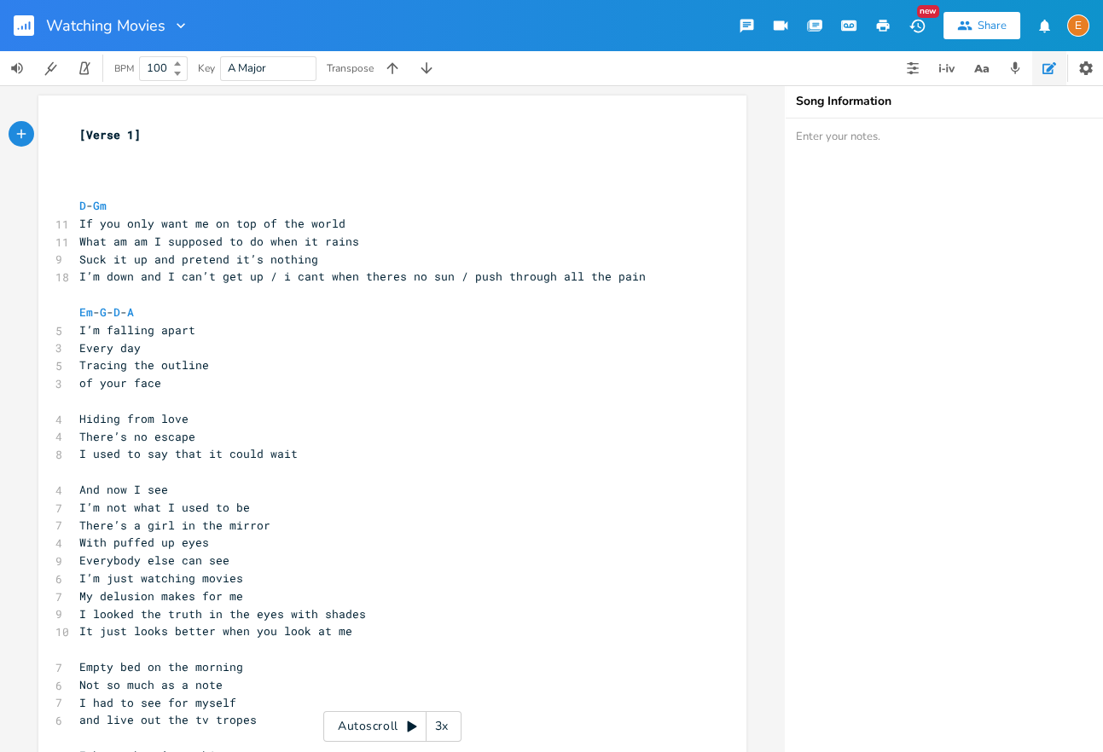
click at [32, 14] on button "button" at bounding box center [31, 25] width 34 height 41
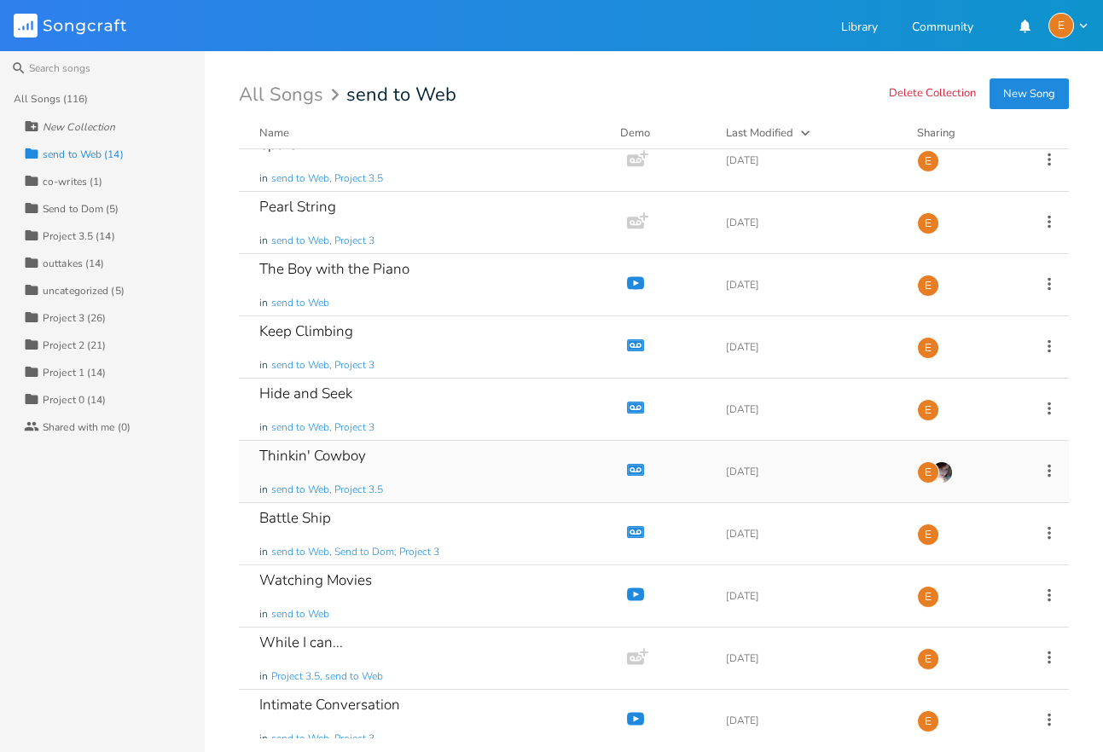
scroll to position [280, 0]
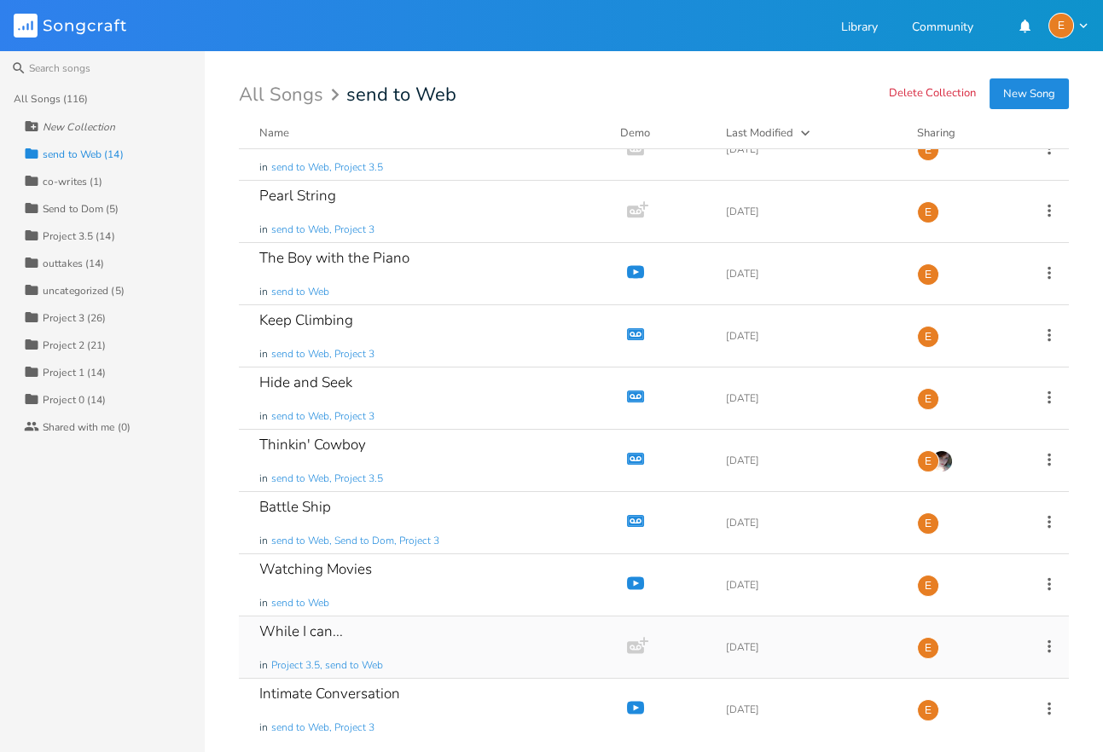
click at [381, 625] on div "While I can... in Project 3.5, send to Web" at bounding box center [429, 647] width 340 height 61
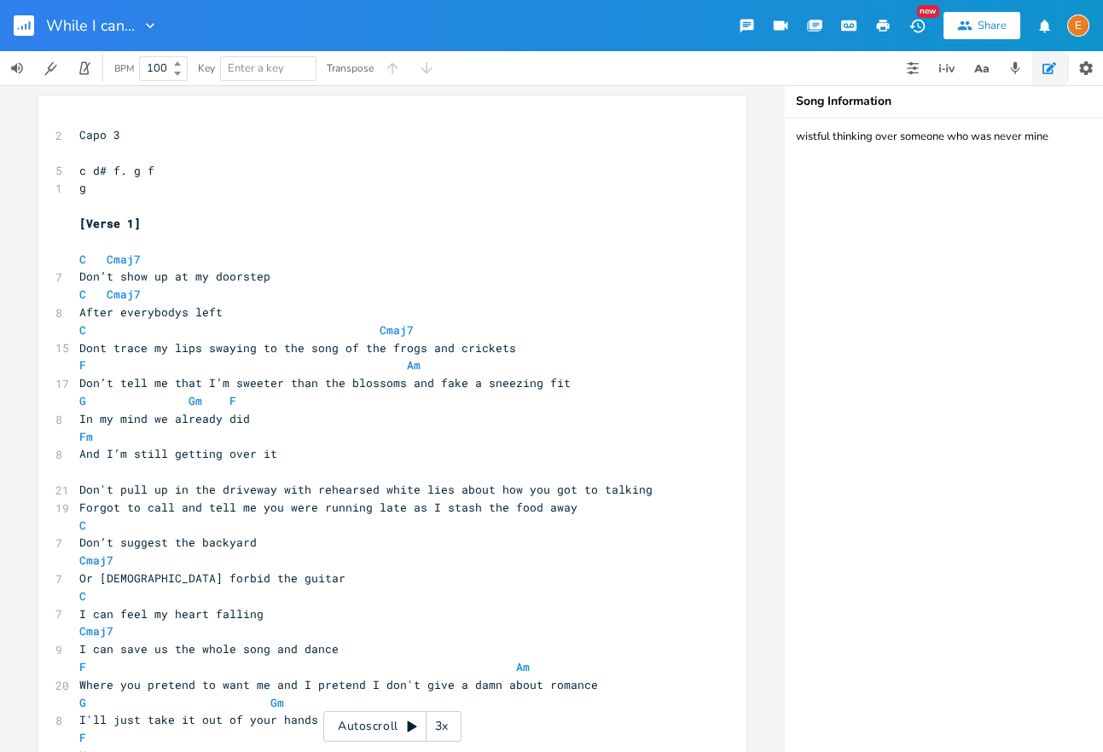
drag, startPoint x: 1068, startPoint y: 138, endPoint x: 614, endPoint y: 142, distance: 453.7
click at [785, 142] on textarea "wistful thinking over someone who was never mine" at bounding box center [955, 436] width 341 height 634
click at [26, 10] on button "button" at bounding box center [31, 25] width 34 height 41
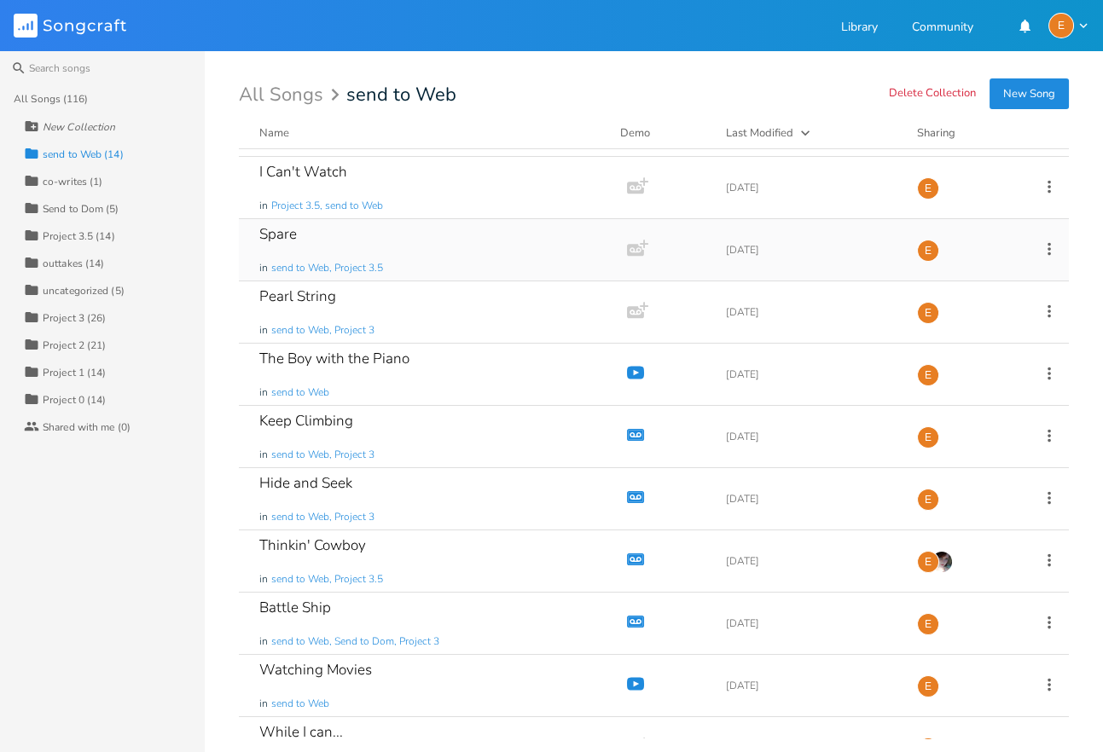
scroll to position [280, 0]
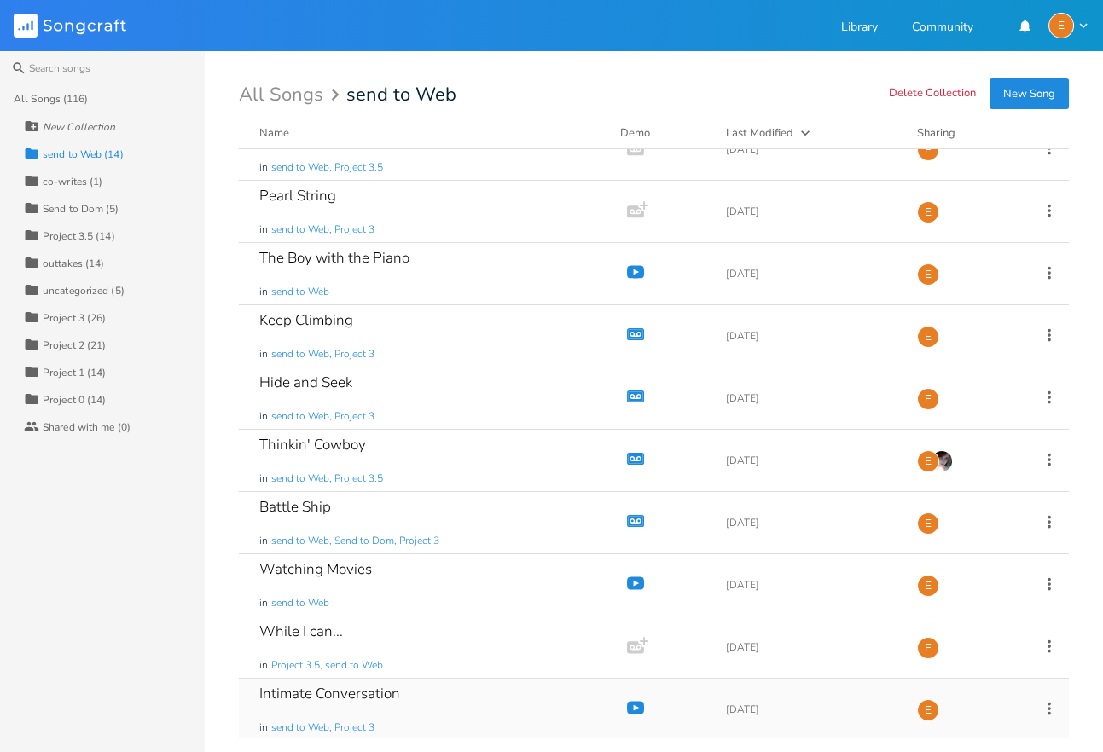
click at [436, 718] on div "Intimate Conversation in send to Web, Project 3" at bounding box center [429, 709] width 340 height 61
